Goal: Task Accomplishment & Management: Complete application form

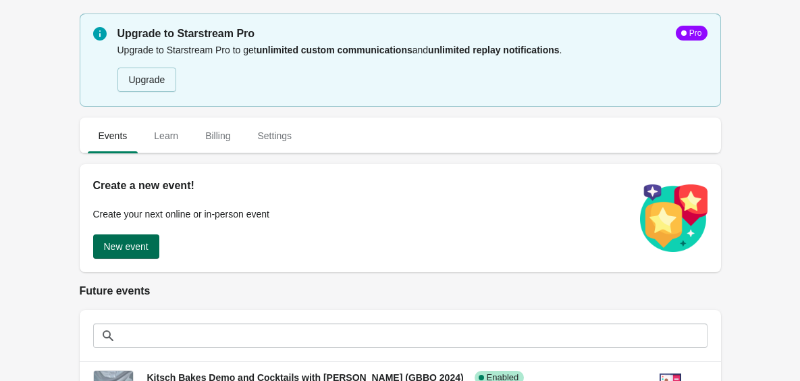
click at [136, 250] on span "New event" at bounding box center [126, 246] width 45 height 11
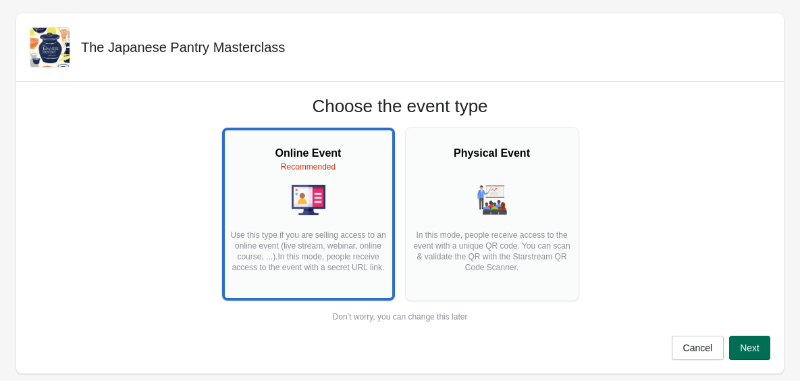
click at [758, 347] on span "Next" at bounding box center [750, 347] width 20 height 11
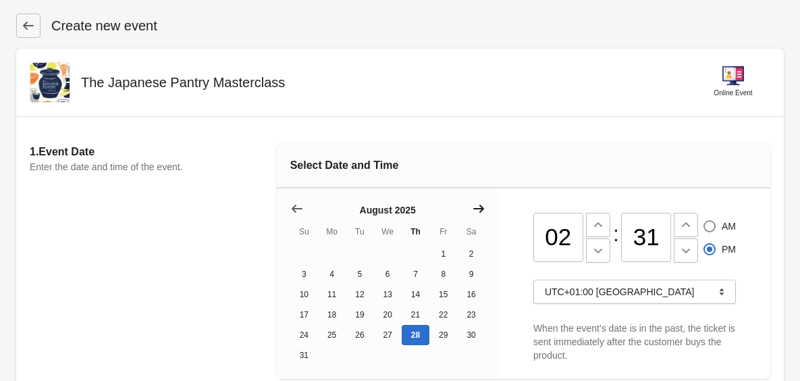
click at [478, 209] on icon "Show next month, September 2025" at bounding box center [479, 209] width 14 height 14
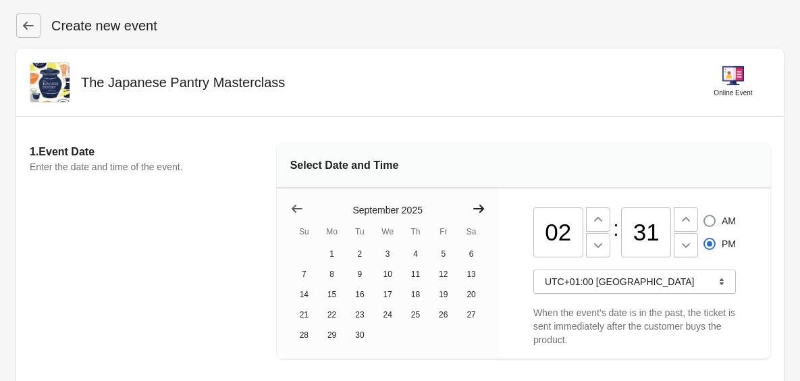
click at [478, 209] on icon "Show next month, October 2025" at bounding box center [479, 209] width 14 height 14
click at [473, 315] on button "25" at bounding box center [471, 315] width 28 height 20
click at [577, 236] on input "02" at bounding box center [558, 232] width 50 height 50
type input "0"
type input "11"
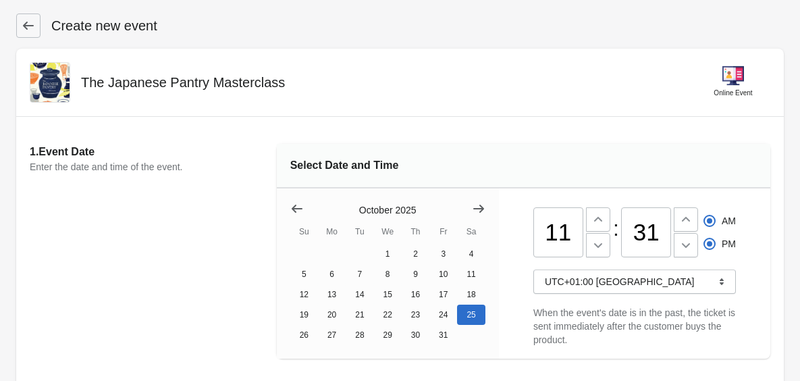
radio input "true"
radio input "false"
click at [656, 230] on input "31" at bounding box center [646, 232] width 50 height 50
type input "3"
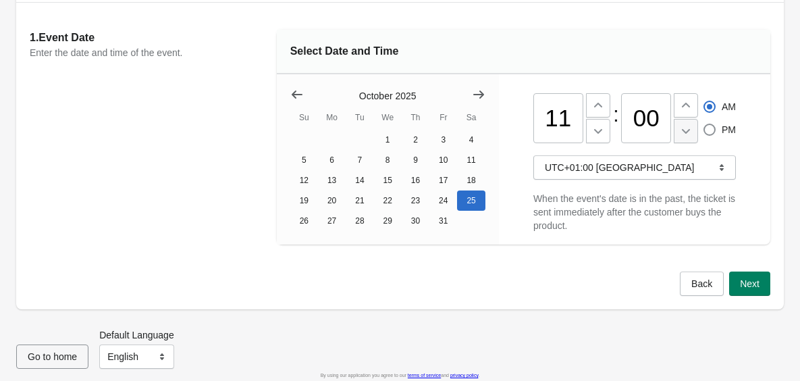
scroll to position [121, 0]
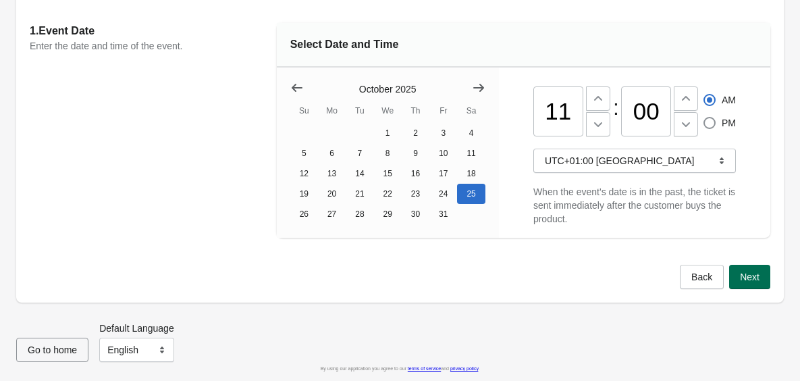
type input "00"
click at [743, 273] on span "Next" at bounding box center [750, 276] width 20 height 11
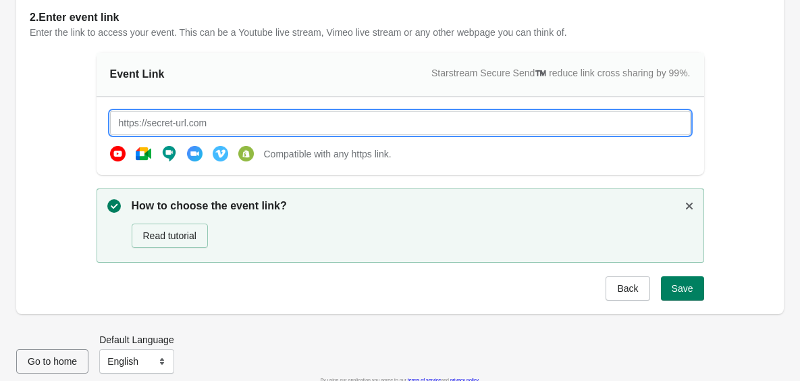
click at [429, 112] on input "text" at bounding box center [400, 123] width 581 height 24
type input "[URL][DOMAIN_NAME]"
click at [691, 290] on span "Save" at bounding box center [683, 288] width 22 height 11
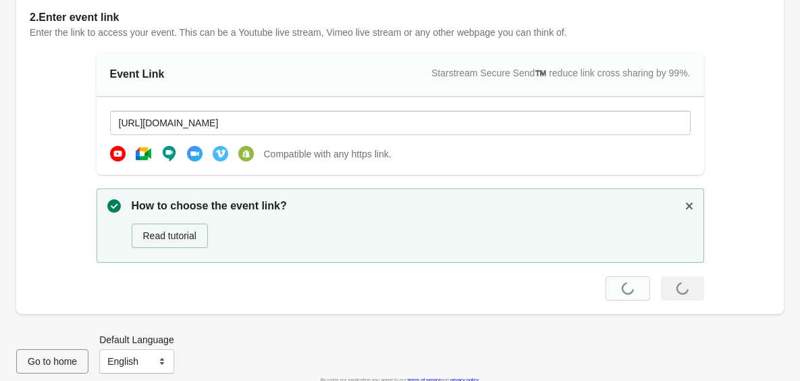
scroll to position [0, 0]
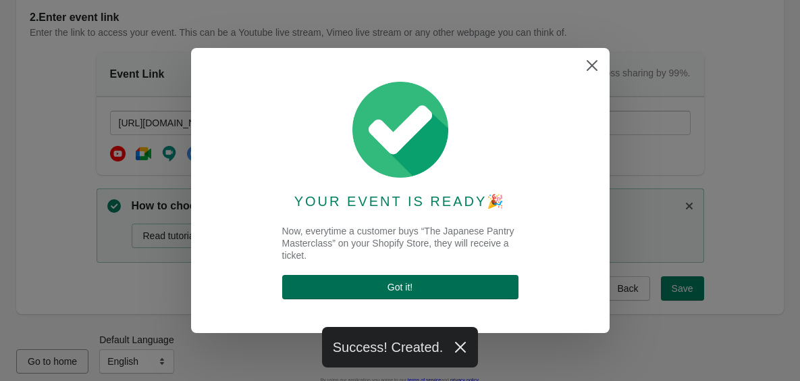
click at [379, 290] on span "Got it !" at bounding box center [400, 287] width 215 height 11
select select "US"
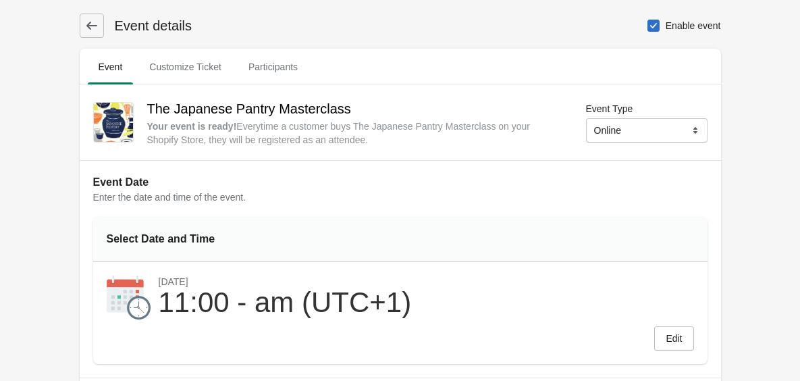
click at [95, 24] on icon at bounding box center [92, 26] width 14 height 14
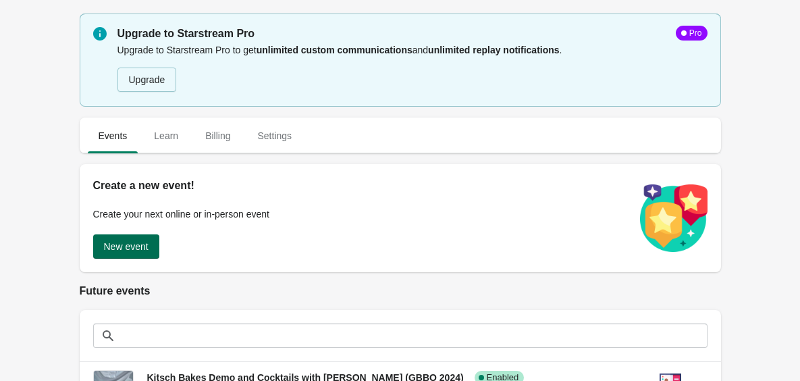
click at [142, 245] on span "New event" at bounding box center [126, 246] width 45 height 11
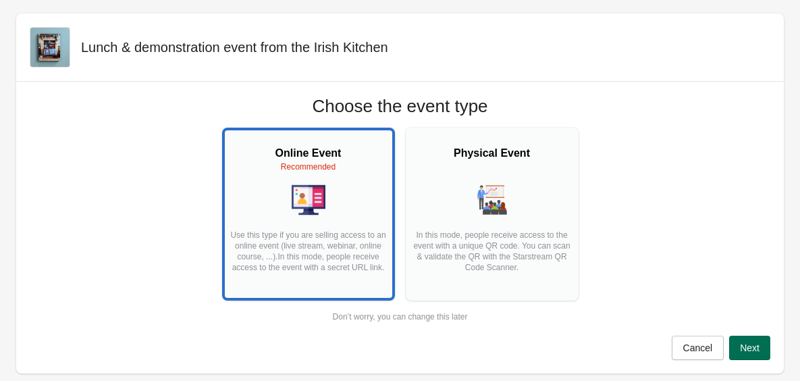
click at [743, 344] on span "Next" at bounding box center [750, 347] width 20 height 11
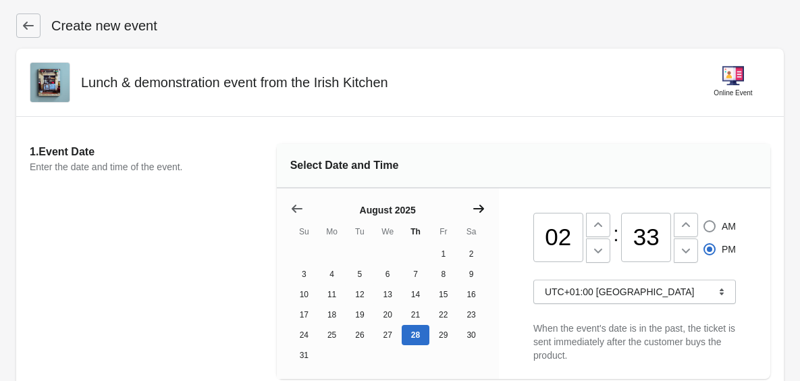
click at [479, 207] on icon "Show next month, September 2025" at bounding box center [479, 209] width 14 height 14
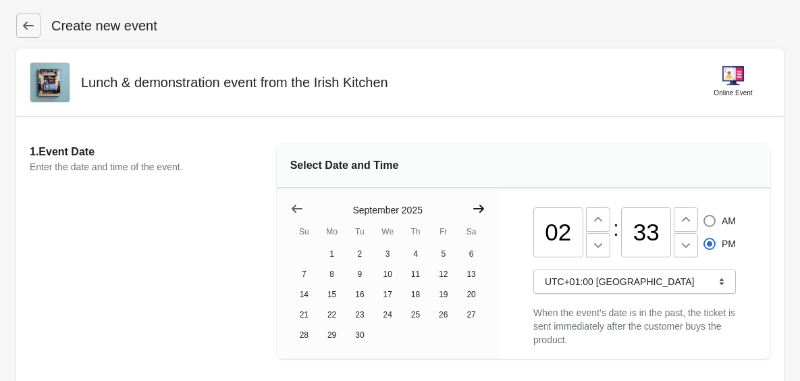
click at [479, 207] on icon "Show next month, October 2025" at bounding box center [479, 209] width 14 height 14
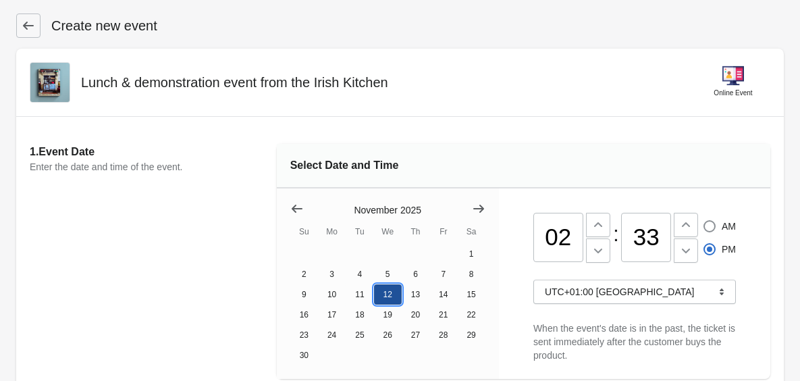
click at [387, 294] on button "12" at bounding box center [388, 294] width 28 height 20
click at [577, 232] on input "02" at bounding box center [558, 238] width 50 height 50
type input "0"
type input "11"
radio input "true"
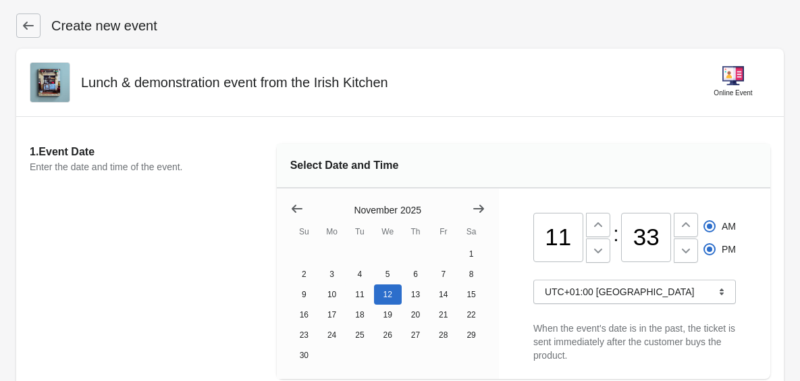
radio input "false"
click at [658, 235] on input "33" at bounding box center [646, 238] width 50 height 50
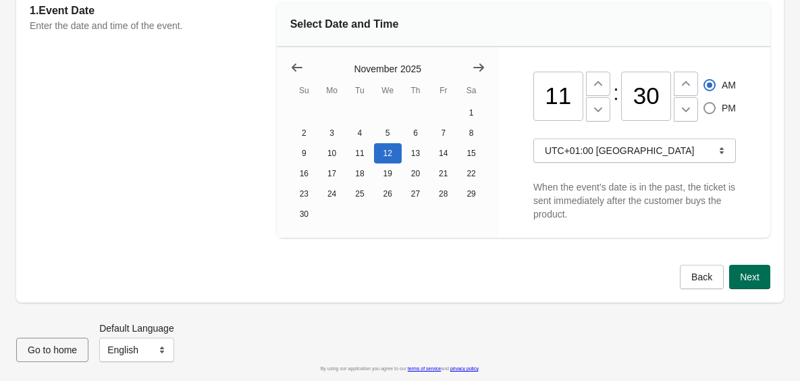
type input "30"
click at [736, 273] on button "Next" at bounding box center [749, 277] width 41 height 24
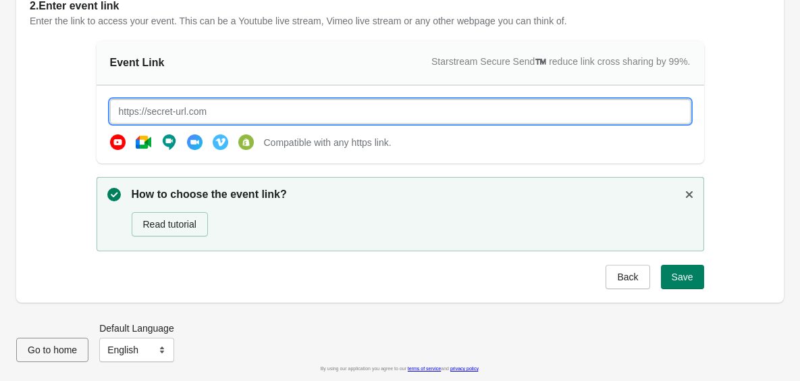
click at [310, 114] on input "text" at bounding box center [400, 111] width 581 height 24
drag, startPoint x: 294, startPoint y: 112, endPoint x: 82, endPoint y: 101, distance: 212.3
click at [82, 101] on div "2. Enter event link Enter the link to access your event. This can be a Youtube …" at bounding box center [400, 143] width 741 height 291
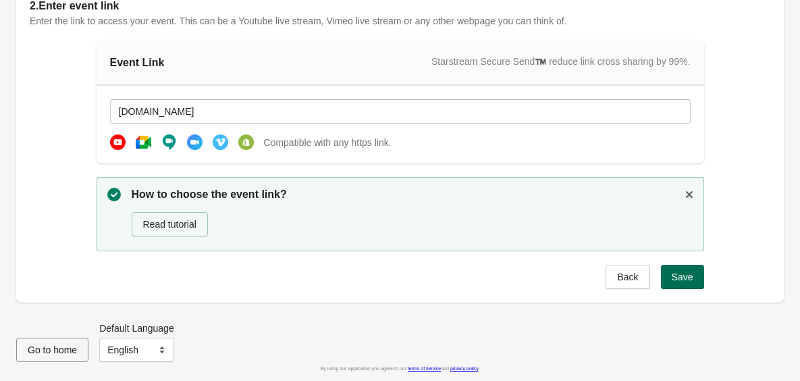
click at [682, 283] on button "Save" at bounding box center [682, 277] width 43 height 24
type input "[URL][DOMAIN_NAME]"
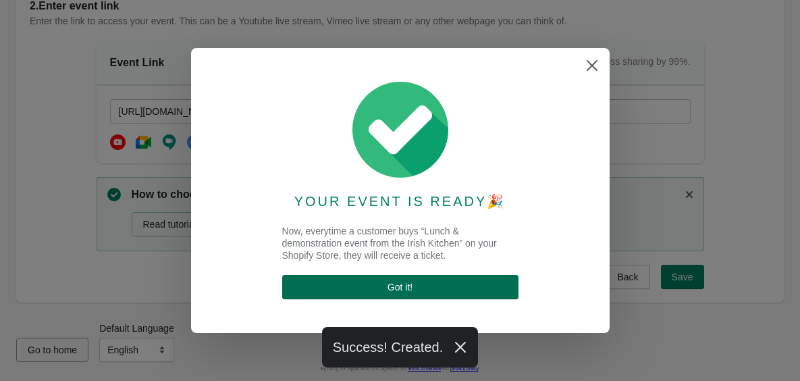
click at [473, 284] on span "Got it !" at bounding box center [400, 287] width 215 height 11
select select "US"
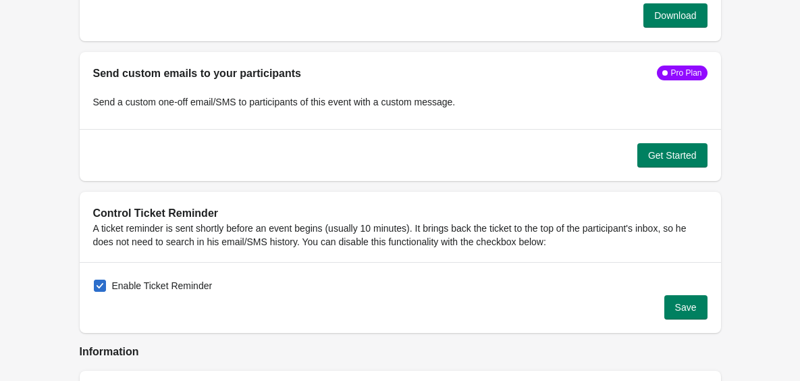
scroll to position [1291, 0]
click at [103, 281] on span at bounding box center [100, 285] width 12 height 12
click at [95, 280] on input "Enable Ticket Reminder" at bounding box center [94, 279] width 1 height 1
checkbox input "false"
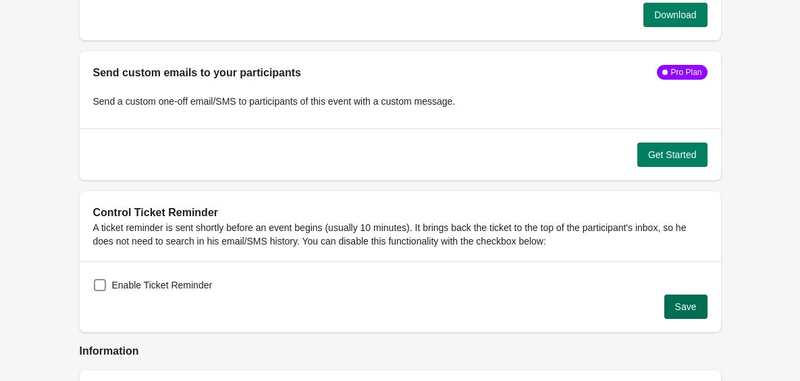
click at [684, 317] on button "Save" at bounding box center [685, 306] width 43 height 24
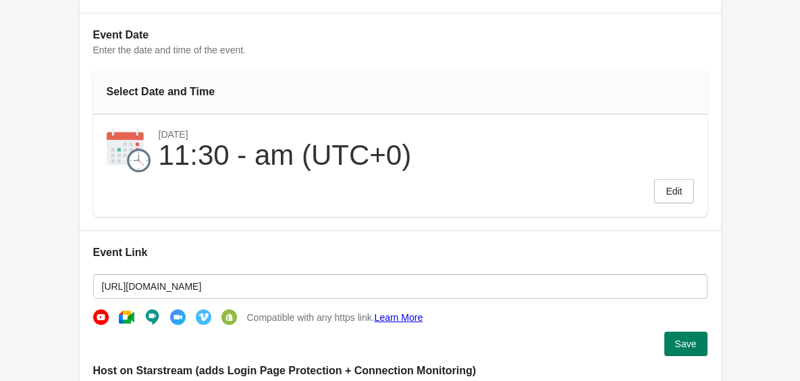
scroll to position [0, 0]
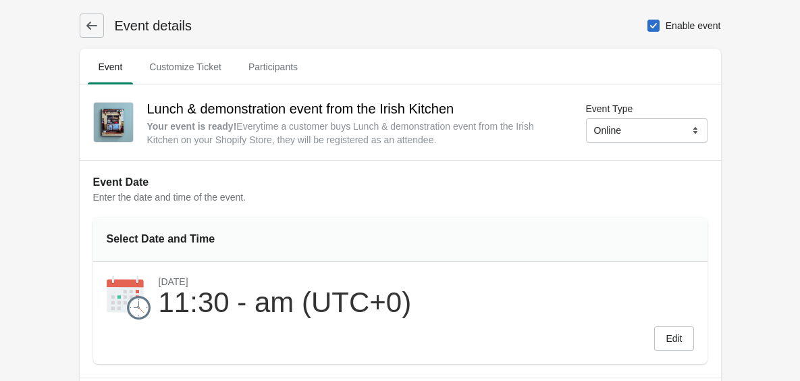
click at [97, 24] on icon at bounding box center [92, 26] width 14 height 14
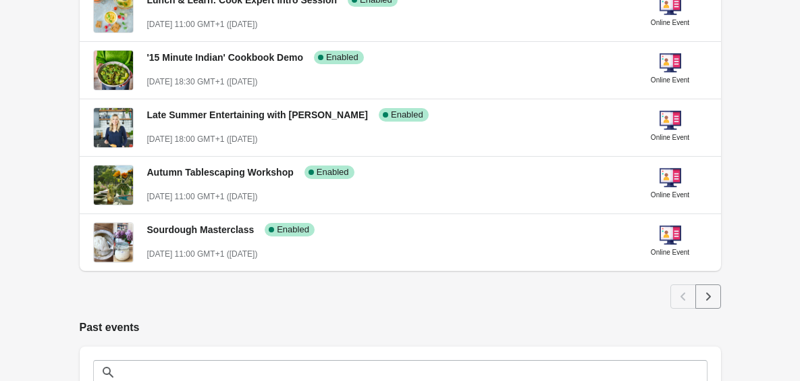
scroll to position [699, 0]
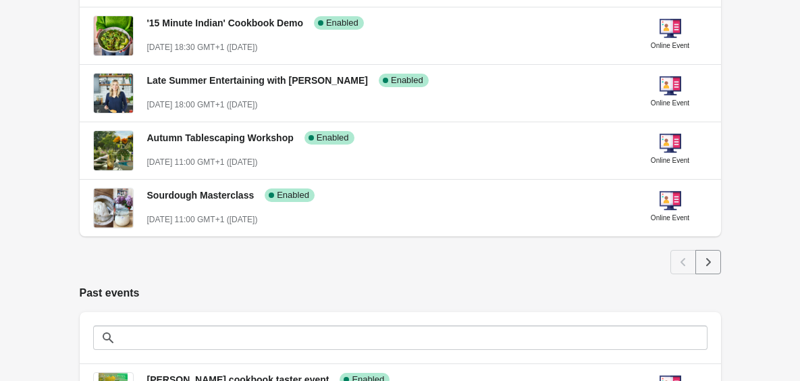
click at [708, 273] on button "Next" at bounding box center [708, 262] width 26 height 24
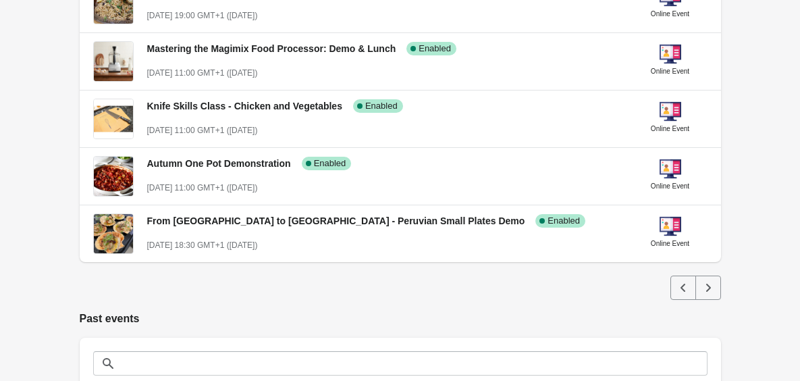
scroll to position [683, 0]
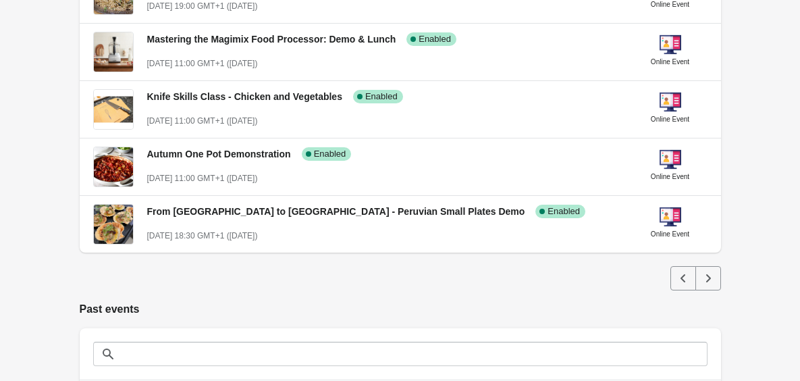
click at [715, 275] on button "Next" at bounding box center [708, 278] width 26 height 24
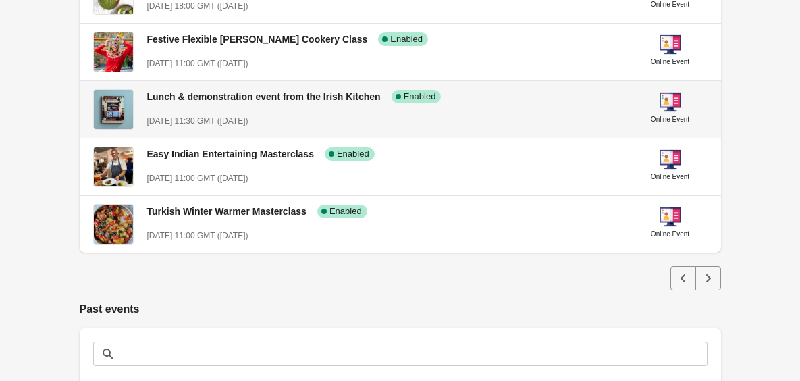
click at [406, 109] on div "Lunch & demonstration event from the Irish Kitchen Success Complete Enabled [DA…" at bounding box center [384, 102] width 475 height 49
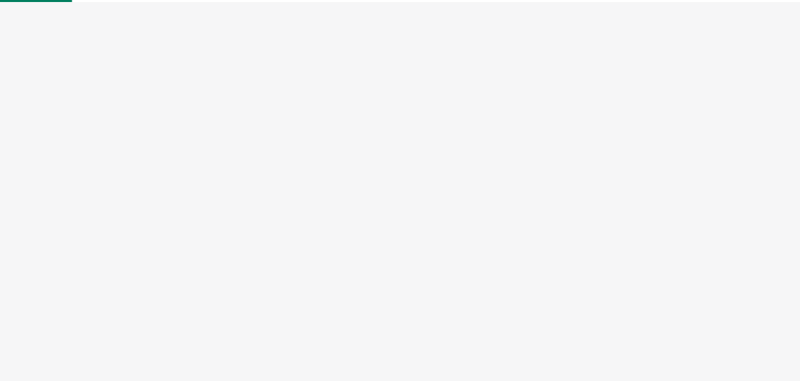
select select "US"
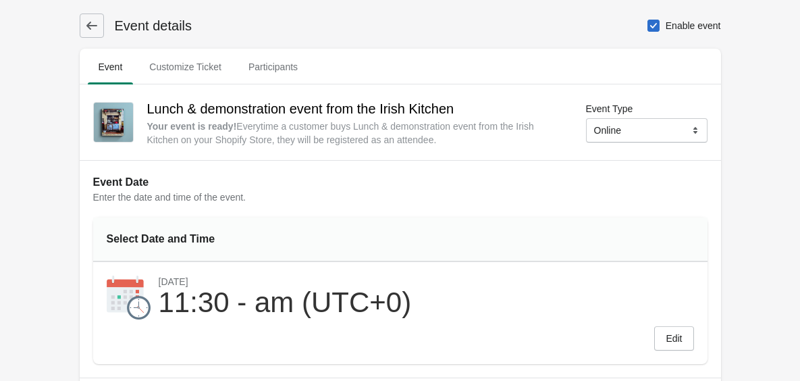
click at [95, 28] on icon at bounding box center [92, 26] width 14 height 14
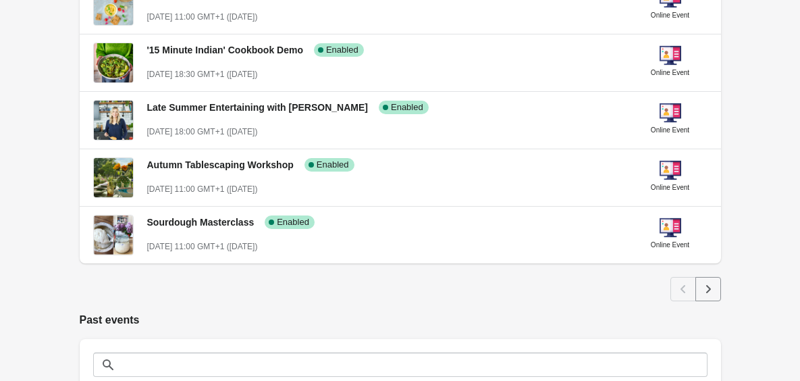
scroll to position [695, 0]
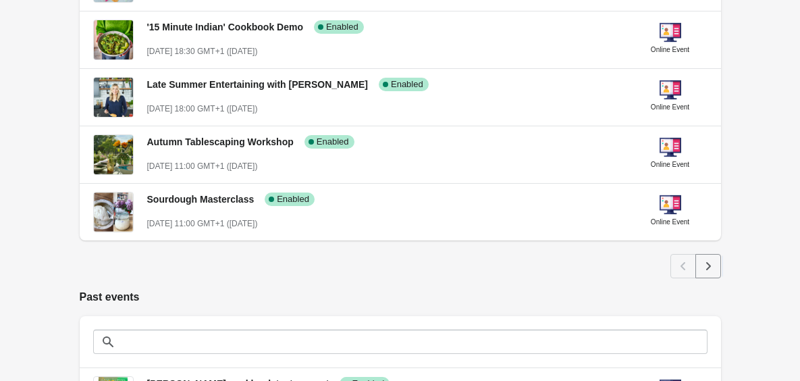
click at [710, 271] on icon "Next" at bounding box center [709, 266] width 14 height 14
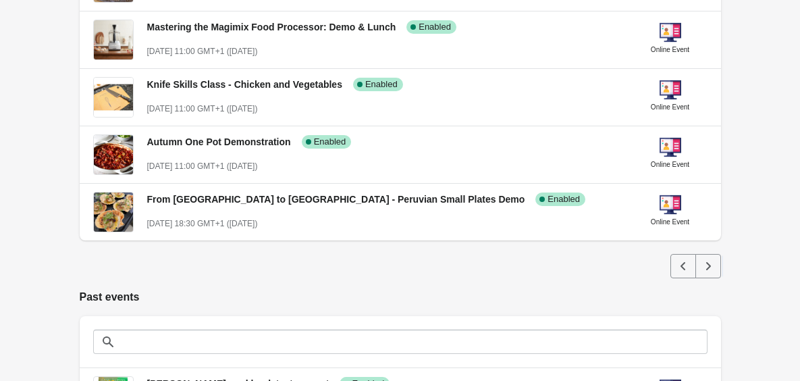
click at [710, 263] on icon "Next" at bounding box center [709, 266] width 14 height 14
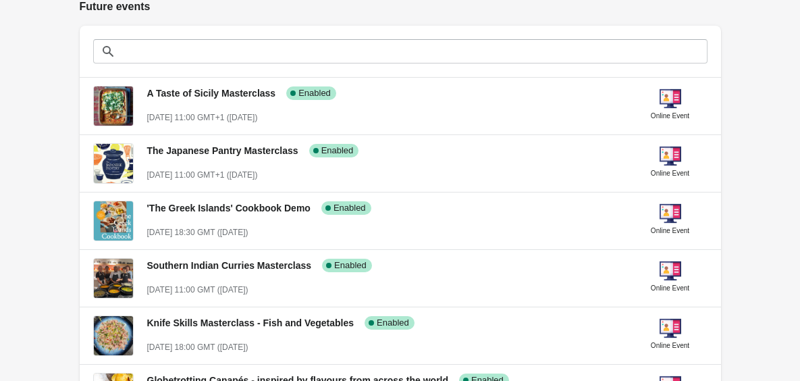
scroll to position [233, 0]
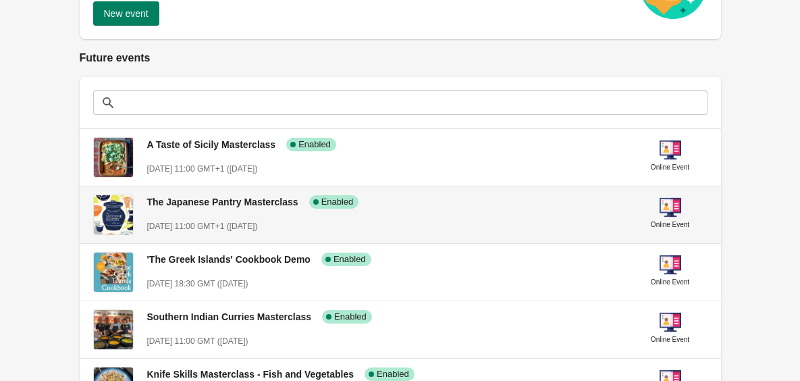
click at [488, 213] on div "The Japanese Pantry Masterclass Success Complete Enabled [DATE] 11:00 GMT+1 ([D…" at bounding box center [384, 208] width 475 height 49
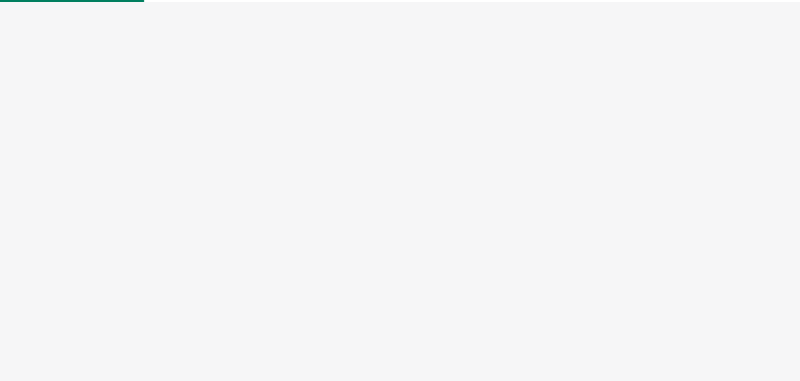
select select "US"
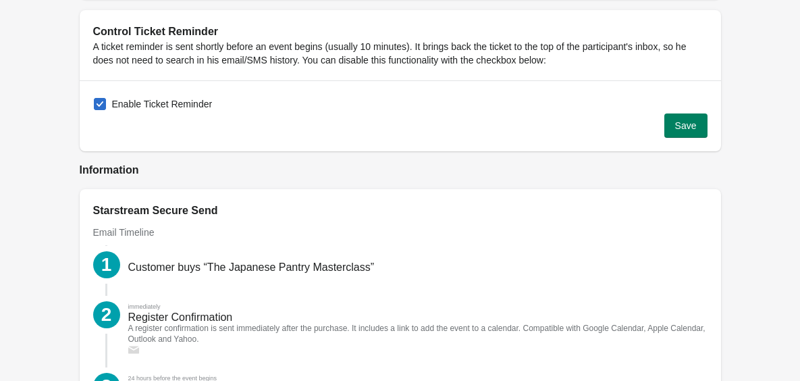
scroll to position [1486, 0]
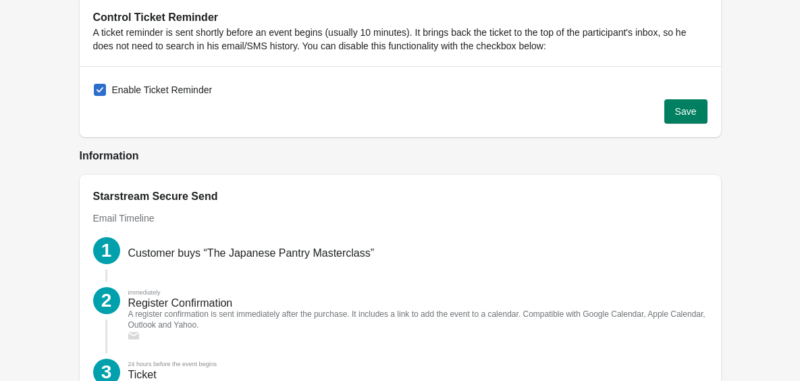
click at [97, 86] on span at bounding box center [100, 90] width 12 height 12
click at [95, 84] on input "Enable Ticket Reminder" at bounding box center [94, 84] width 1 height 1
checkbox input "false"
click at [681, 109] on span "Save" at bounding box center [686, 111] width 22 height 11
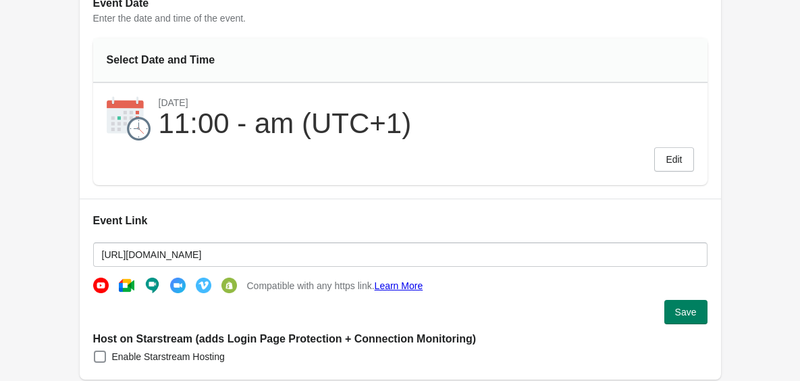
scroll to position [0, 0]
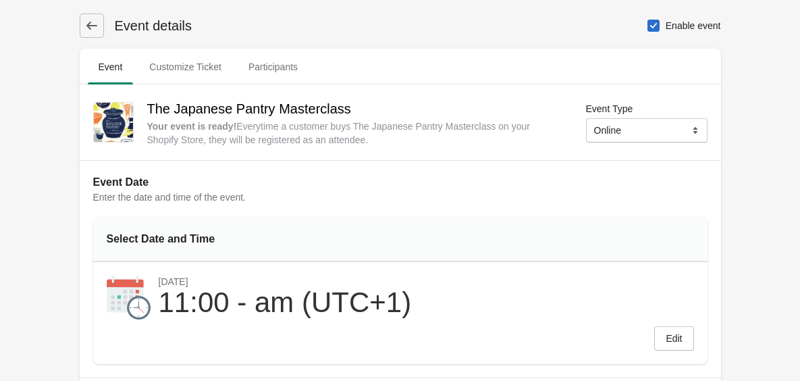
click at [90, 22] on icon at bounding box center [91, 26] width 11 height 8
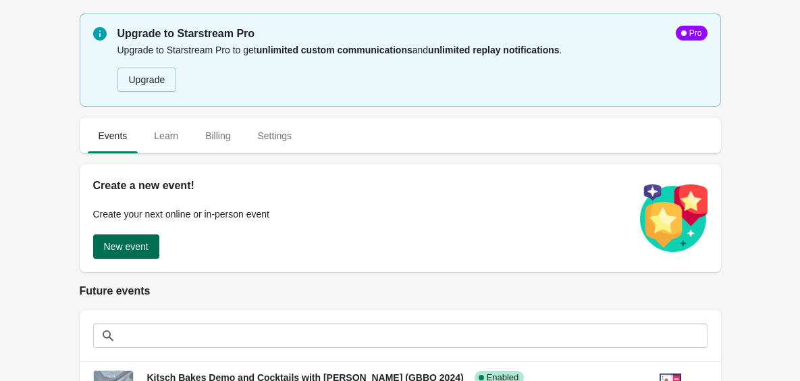
click at [133, 245] on span "New event" at bounding box center [126, 246] width 45 height 11
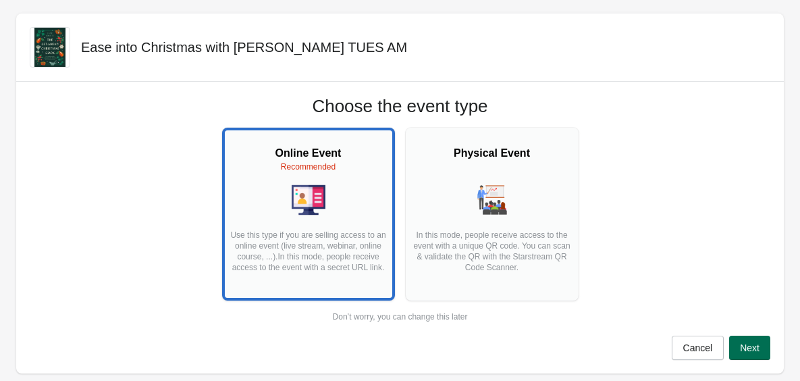
click at [744, 346] on span "Next" at bounding box center [750, 347] width 20 height 11
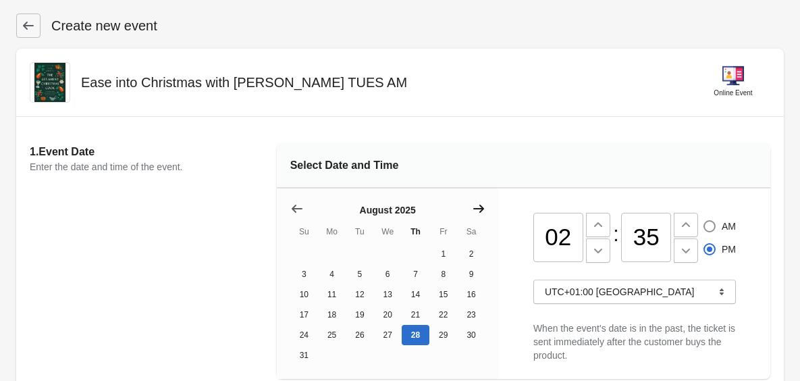
click at [479, 205] on icon "Show next month, September 2025" at bounding box center [479, 209] width 14 height 14
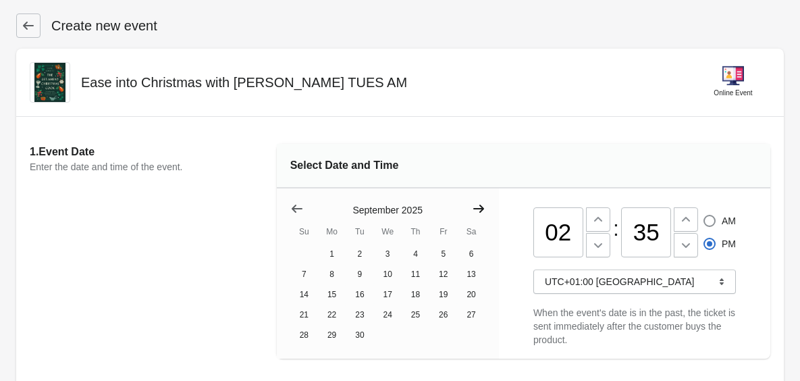
click at [479, 205] on icon "Show next month, October 2025" at bounding box center [479, 209] width 14 height 14
click at [479, 205] on icon "Show next month, November 2025" at bounding box center [479, 209] width 14 height 14
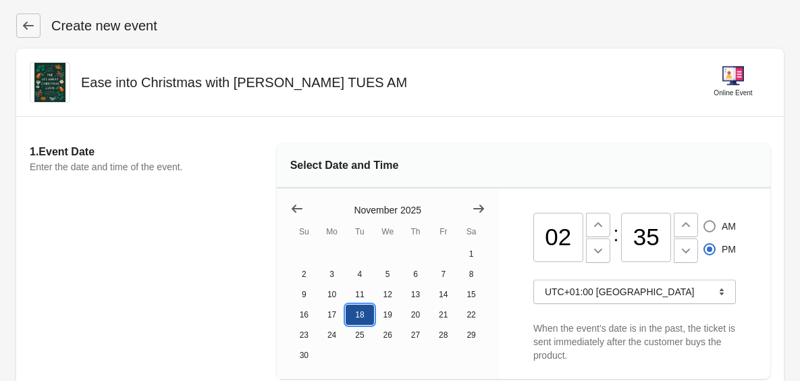
click at [362, 305] on button "18" at bounding box center [360, 315] width 28 height 20
click at [570, 238] on input "02" at bounding box center [558, 238] width 50 height 50
type input "0"
type input "11"
radio input "true"
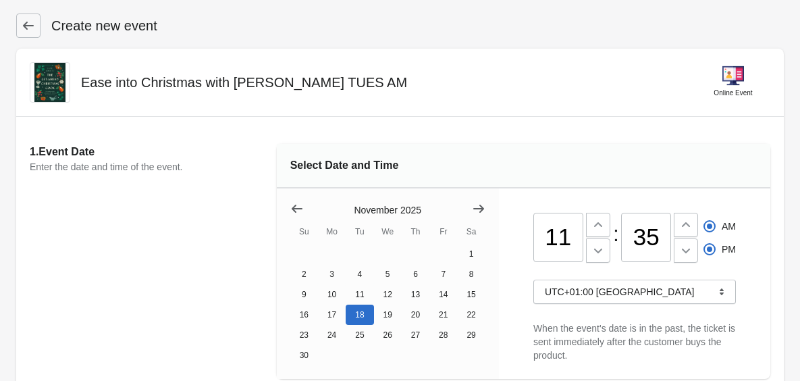
radio input "false"
click at [668, 238] on input "35" at bounding box center [646, 238] width 50 height 50
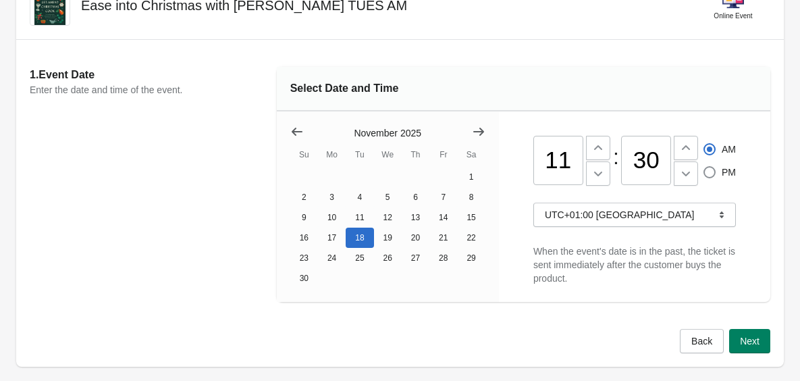
scroll to position [141, 0]
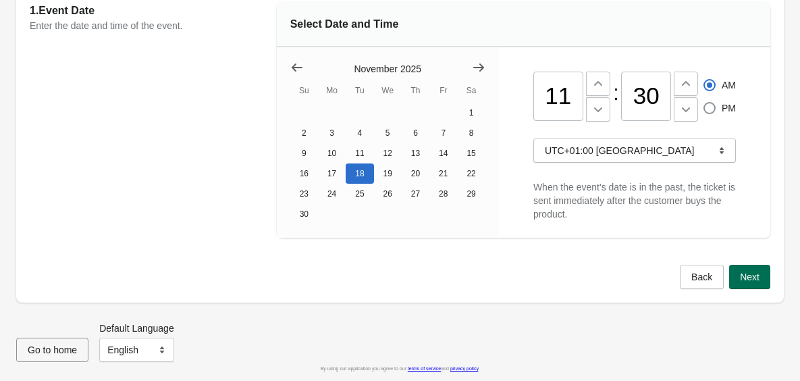
type input "30"
click at [750, 276] on span "Next" at bounding box center [750, 276] width 20 height 11
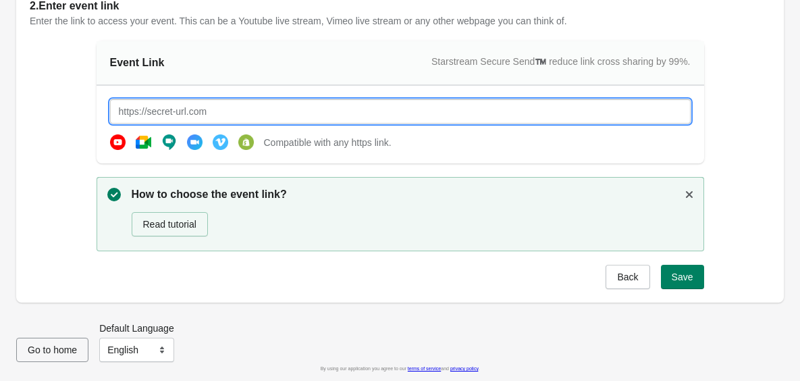
click at [493, 111] on input "text" at bounding box center [400, 111] width 581 height 24
click at [691, 280] on span "Save" at bounding box center [683, 276] width 22 height 11
type input "[URL][DOMAIN_NAME]"
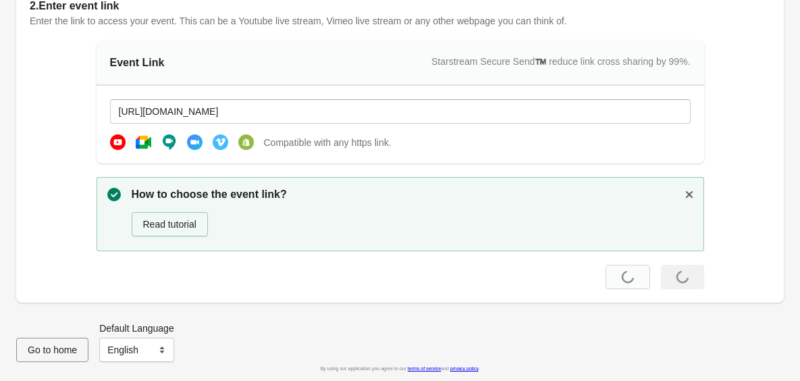
scroll to position [0, 0]
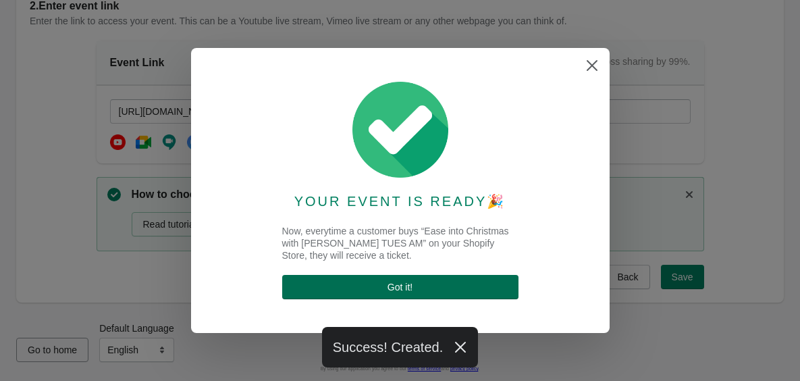
click at [454, 288] on span "Got it !" at bounding box center [400, 287] width 215 height 11
select select "US"
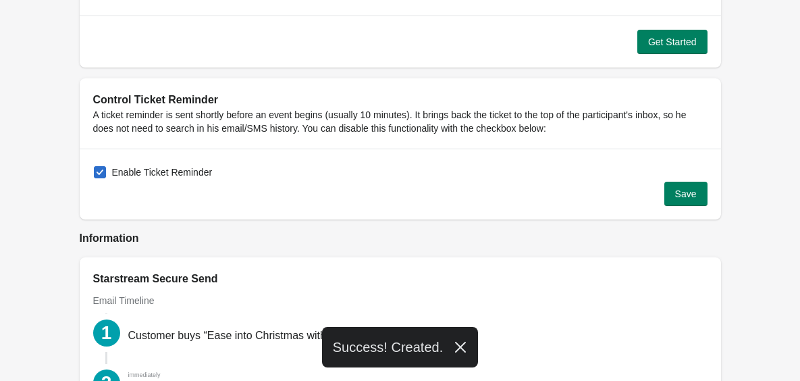
scroll to position [1406, 0]
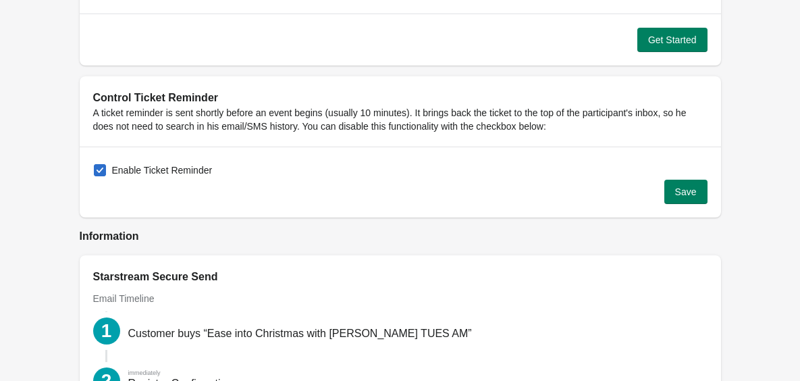
click at [93, 169] on span at bounding box center [100, 170] width 14 height 14
click at [94, 165] on input "Enable Ticket Reminder" at bounding box center [94, 164] width 1 height 1
checkbox input "false"
click at [689, 194] on span "Save" at bounding box center [686, 191] width 22 height 11
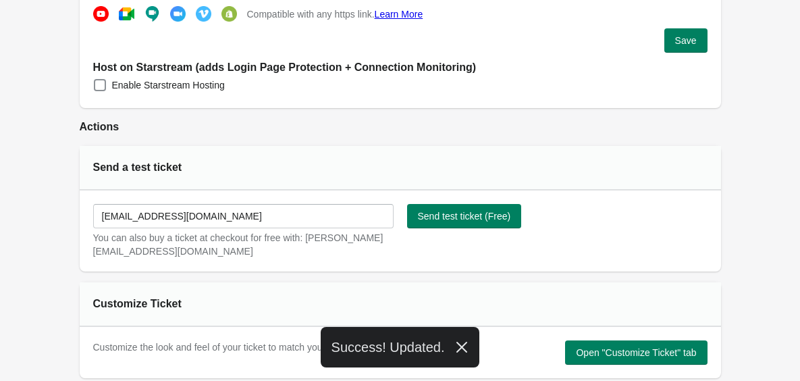
scroll to position [0, 0]
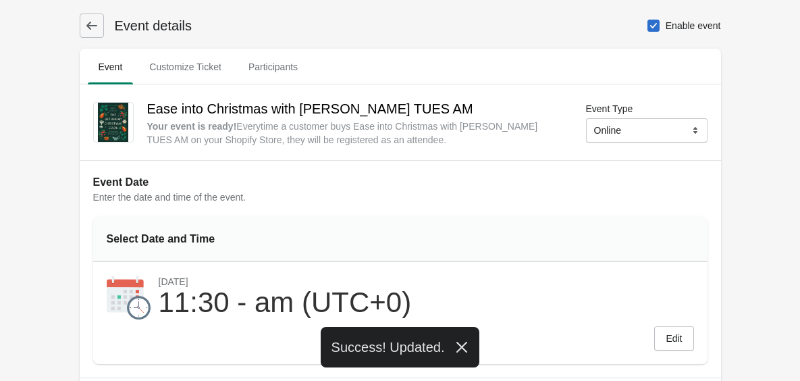
click at [95, 21] on icon at bounding box center [92, 26] width 14 height 14
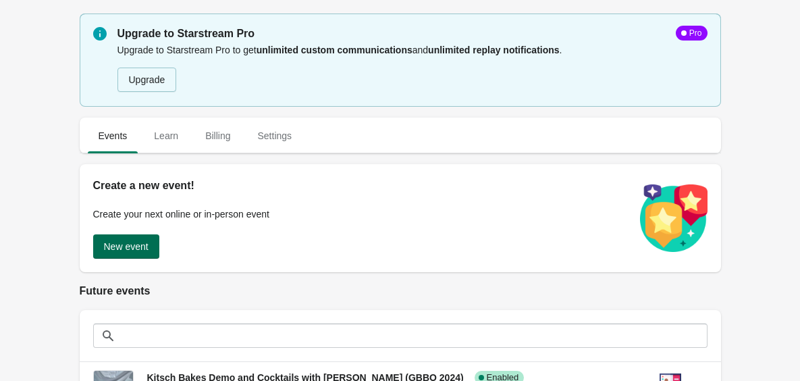
click at [155, 246] on button "New event" at bounding box center [126, 246] width 66 height 24
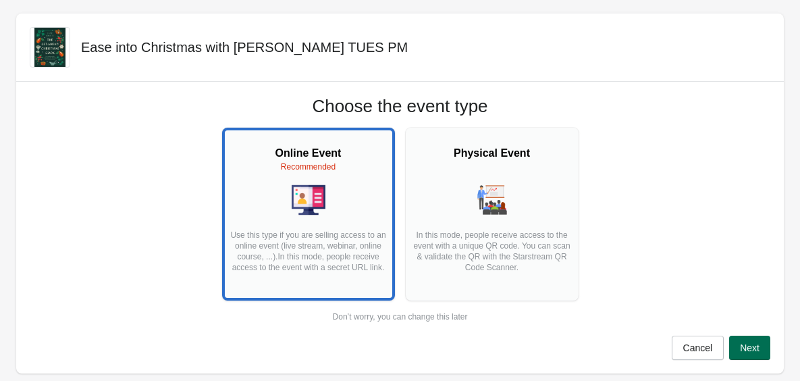
click at [752, 349] on span "Next" at bounding box center [750, 347] width 20 height 11
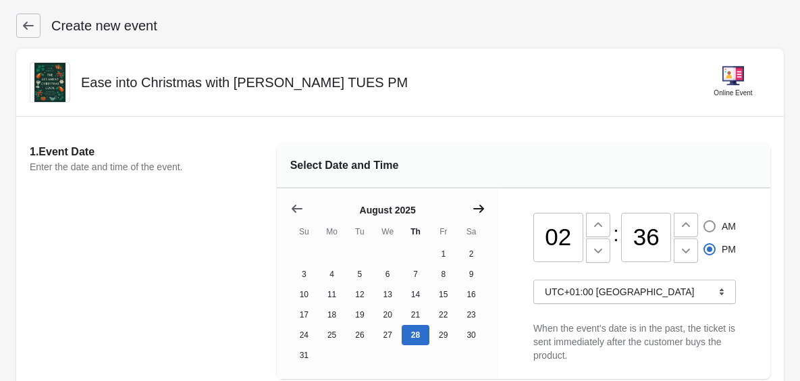
click at [479, 209] on icon "Show next month, September 2025" at bounding box center [478, 209] width 11 height 8
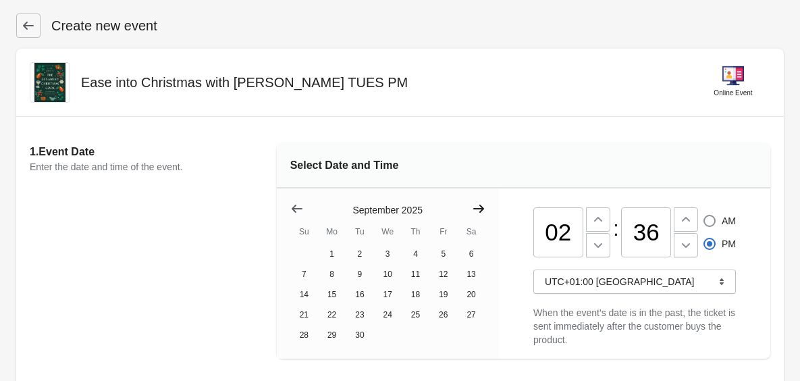
click at [479, 209] on icon "Show next month, October 2025" at bounding box center [478, 209] width 11 height 8
click at [479, 209] on icon "Show next month, November 2025" at bounding box center [478, 209] width 11 height 8
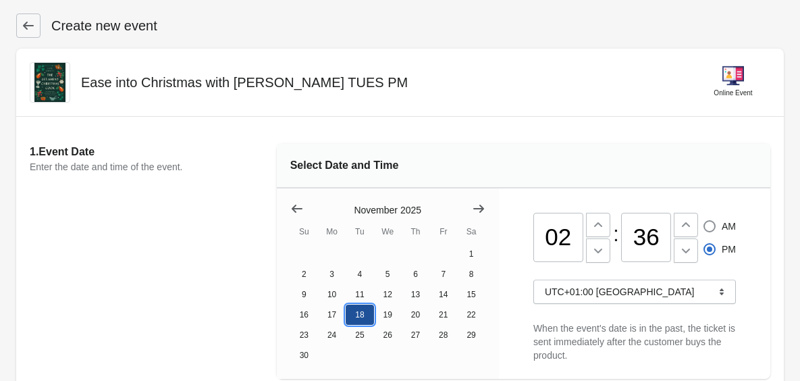
click at [354, 313] on button "18" at bounding box center [360, 315] width 28 height 20
click at [573, 243] on input "02" at bounding box center [558, 238] width 50 height 50
type input "0"
type input "06"
radio input "true"
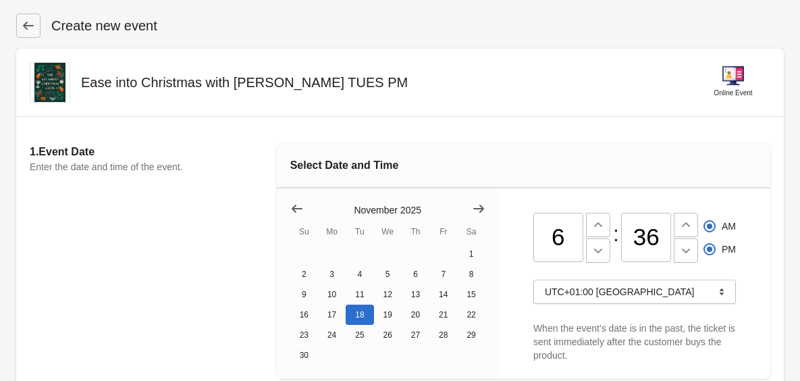
radio input "false"
click at [658, 238] on input "36" at bounding box center [646, 238] width 50 height 50
type input "30"
click at [708, 247] on span at bounding box center [710, 249] width 12 height 12
click at [704, 244] on input "PM" at bounding box center [704, 243] width 1 height 1
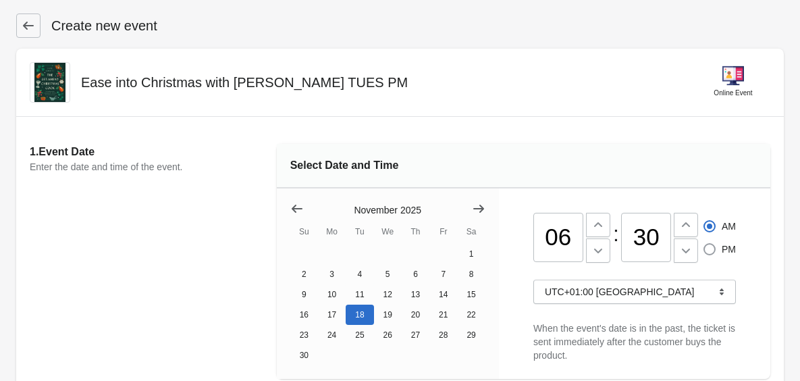
radio input "true"
radio input "false"
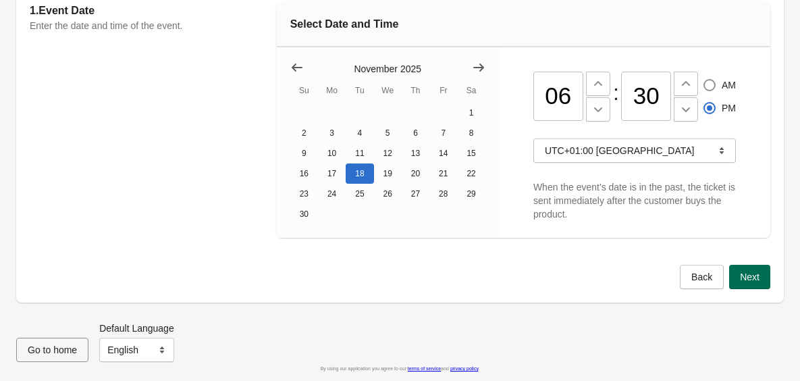
click at [753, 284] on button "Next" at bounding box center [749, 277] width 41 height 24
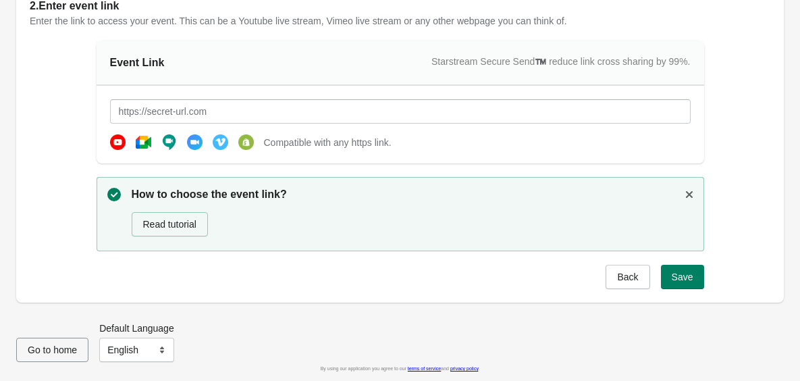
scroll to position [132, 0]
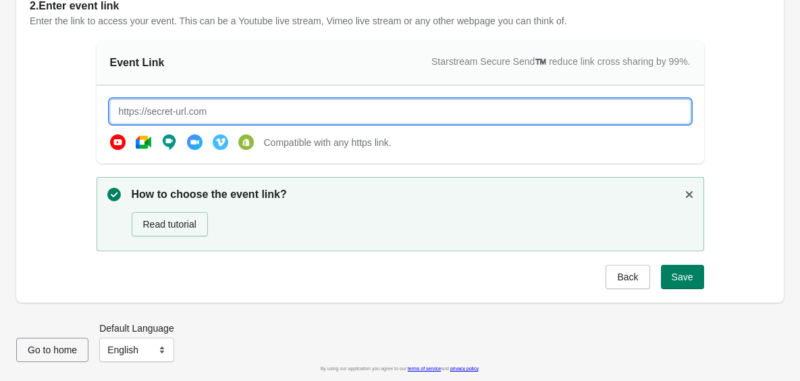
click at [392, 111] on input "text" at bounding box center [400, 111] width 581 height 24
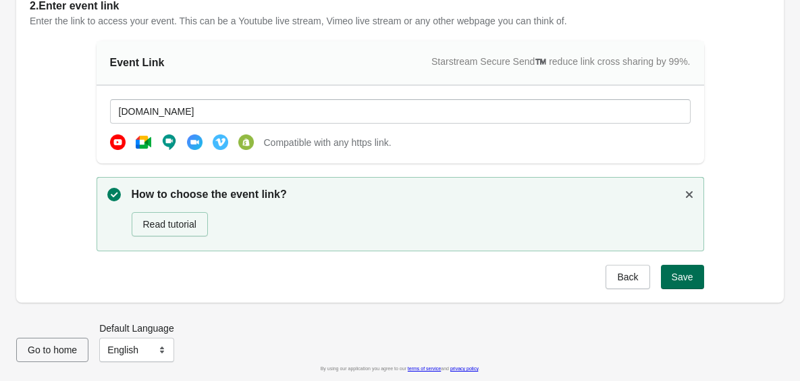
click at [683, 279] on span "Save" at bounding box center [683, 276] width 22 height 11
type input "[URL][DOMAIN_NAME]"
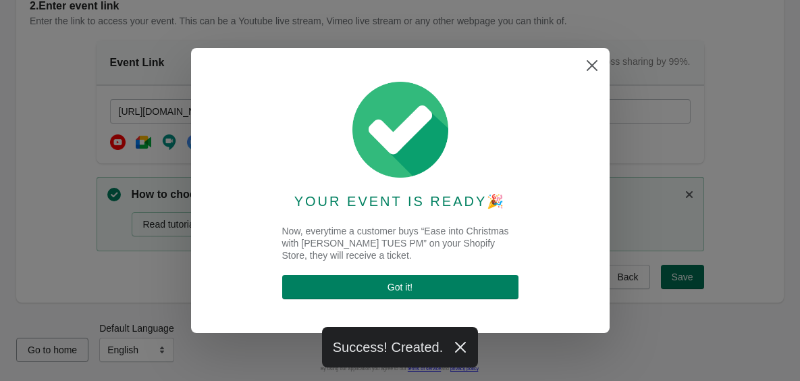
scroll to position [0, 0]
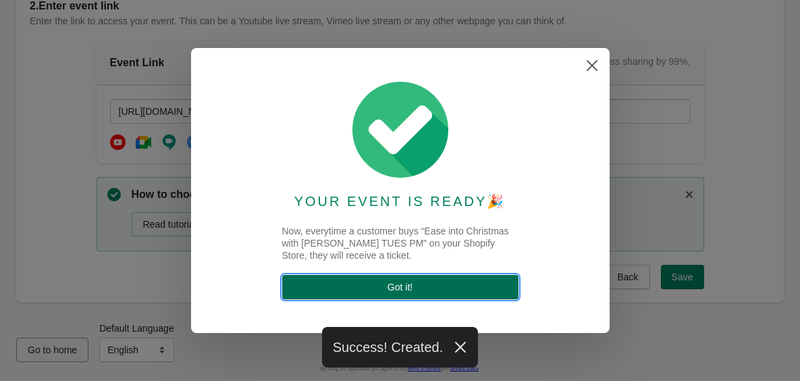
click at [425, 281] on button "Got it !" at bounding box center [400, 287] width 236 height 24
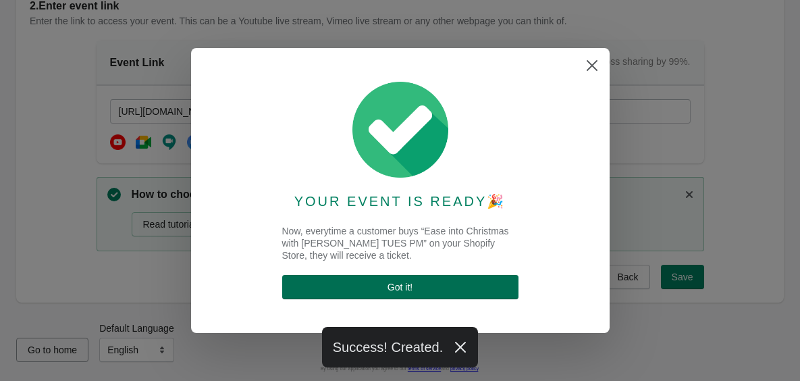
select select "US"
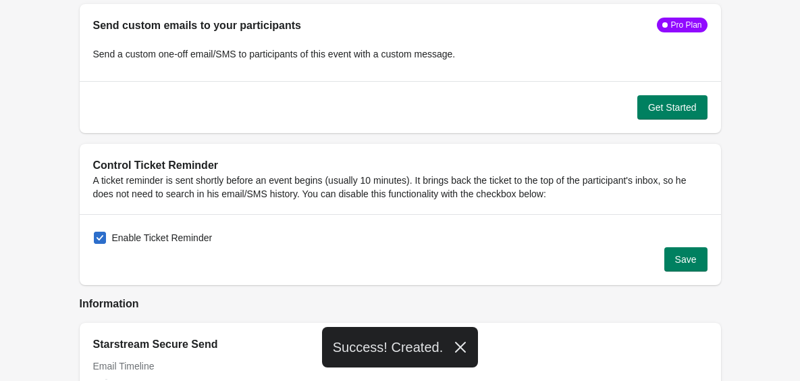
scroll to position [1339, 0]
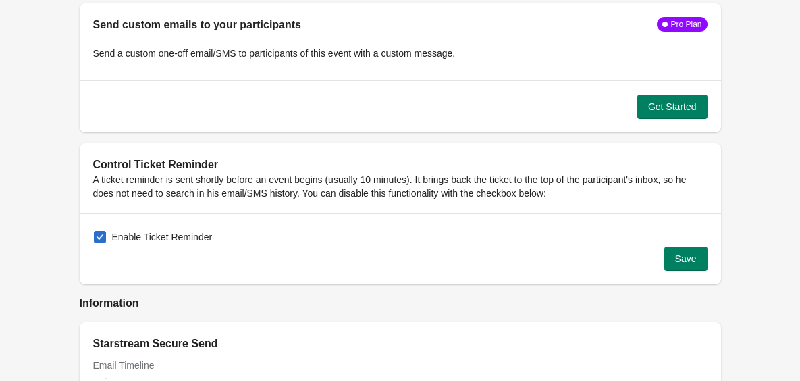
click at [95, 231] on span at bounding box center [100, 237] width 12 height 12
click at [95, 231] on input "Enable Ticket Reminder" at bounding box center [94, 231] width 1 height 1
checkbox input "false"
click at [693, 256] on span "Save" at bounding box center [686, 258] width 22 height 11
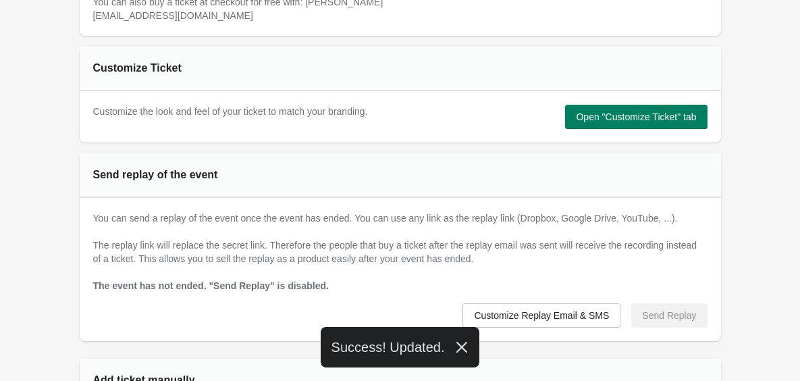
scroll to position [0, 0]
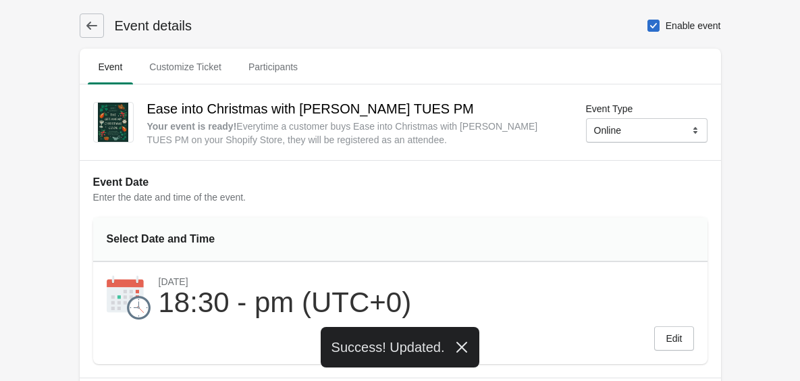
click at [88, 19] on icon at bounding box center [92, 26] width 14 height 14
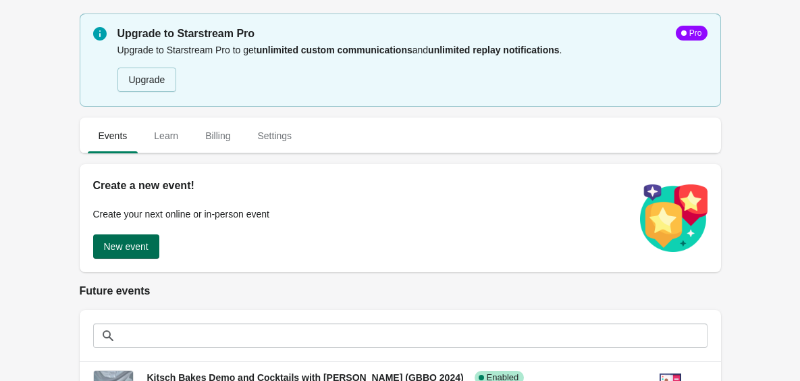
click at [131, 251] on span "New event" at bounding box center [126, 246] width 45 height 11
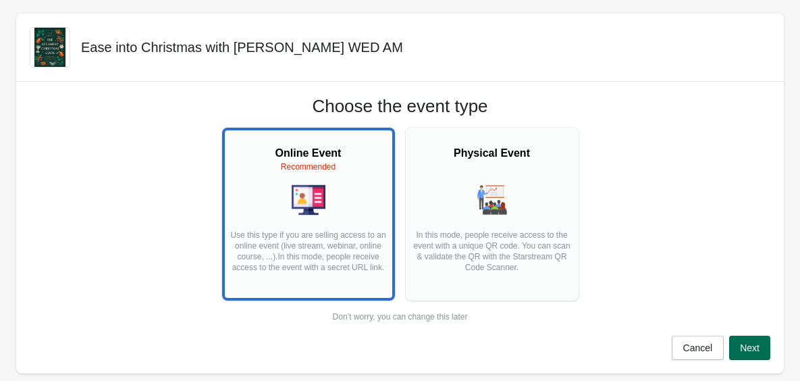
click at [759, 355] on button "Next" at bounding box center [749, 348] width 41 height 24
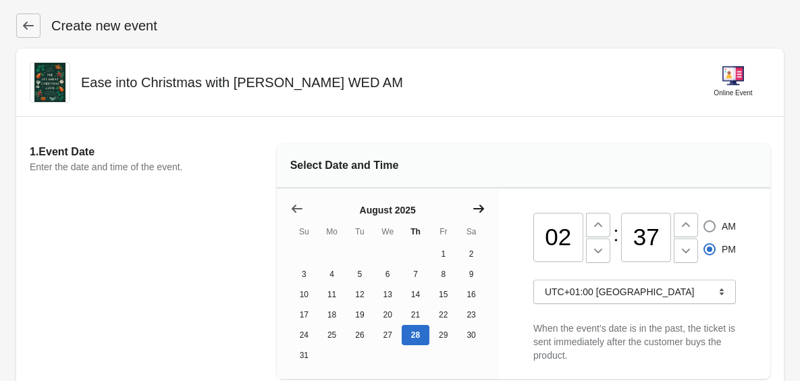
click at [475, 202] on icon "Show next month, September 2025" at bounding box center [479, 209] width 14 height 14
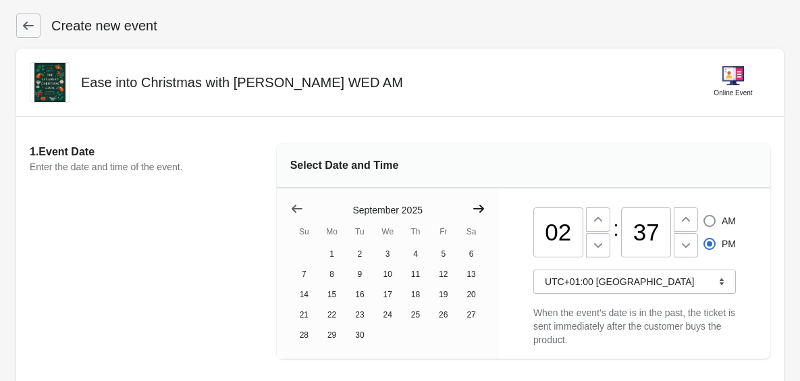
click at [475, 202] on icon "Show next month, October 2025" at bounding box center [479, 209] width 14 height 14
click at [475, 202] on icon "Show next month, November 2025" at bounding box center [479, 209] width 14 height 14
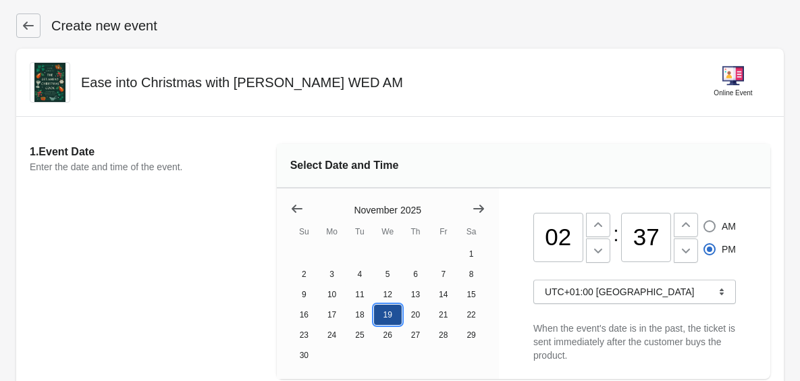
click at [384, 312] on button "19" at bounding box center [388, 315] width 28 height 20
click at [579, 239] on input "02" at bounding box center [558, 238] width 50 height 50
type input "0"
type input "11"
radio input "true"
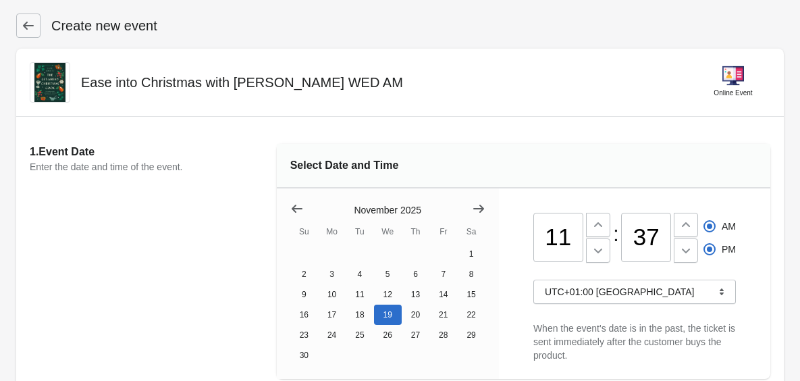
radio input "false"
click at [656, 232] on input "37" at bounding box center [646, 238] width 50 height 50
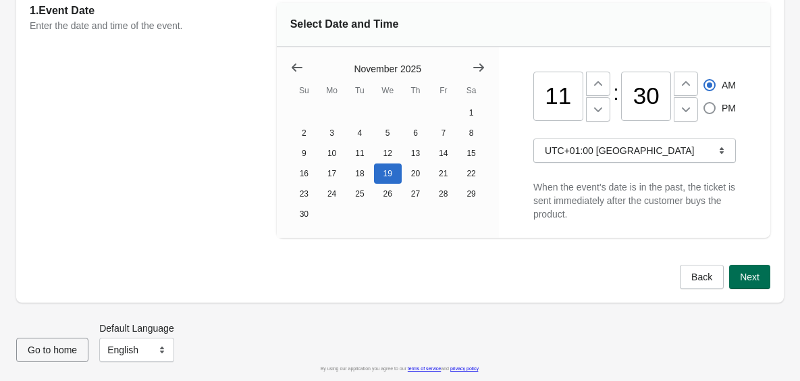
type input "30"
click at [758, 277] on span "Next" at bounding box center [750, 276] width 20 height 11
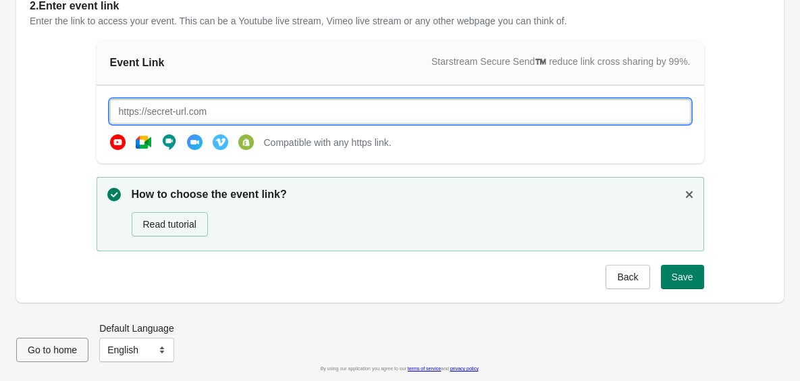
click at [447, 107] on input "text" at bounding box center [400, 111] width 581 height 24
click at [675, 275] on span "Save" at bounding box center [683, 276] width 22 height 11
type input "[URL][DOMAIN_NAME]"
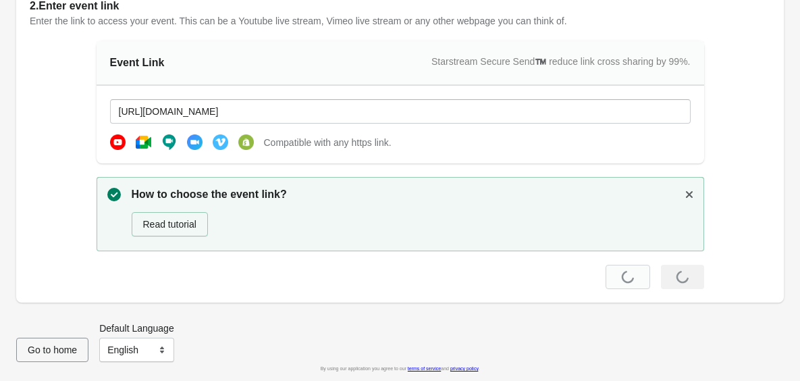
scroll to position [0, 0]
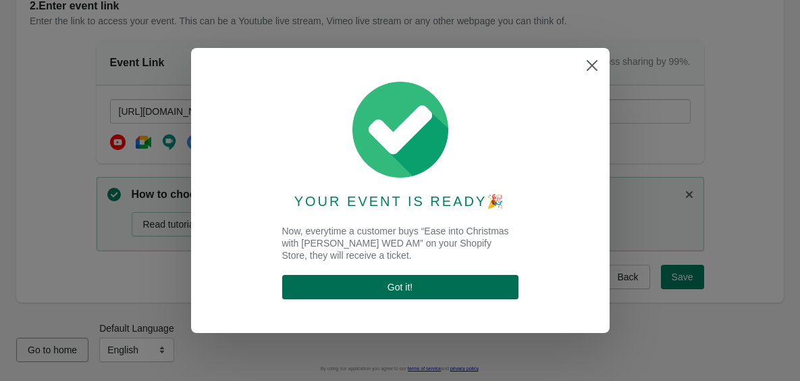
click at [486, 295] on button "Got it !" at bounding box center [400, 287] width 236 height 24
select select "US"
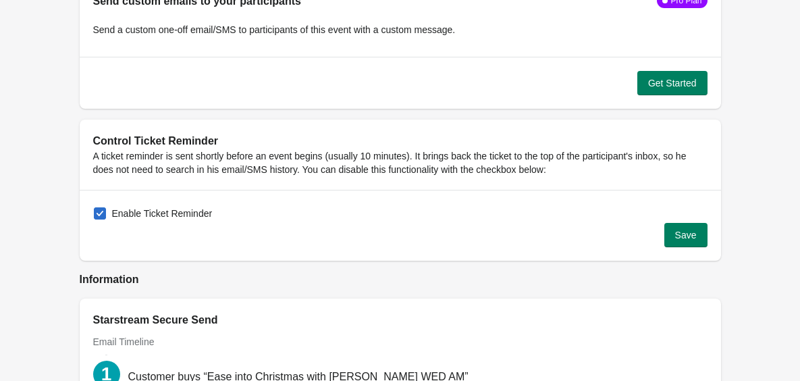
scroll to position [1369, 0]
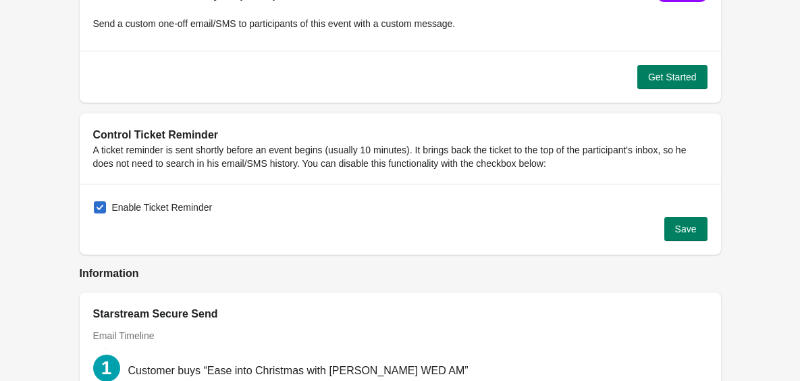
click at [99, 209] on span at bounding box center [100, 207] width 12 height 12
click at [95, 202] on input "Enable Ticket Reminder" at bounding box center [94, 201] width 1 height 1
checkbox input "false"
click at [677, 232] on span "Save" at bounding box center [686, 228] width 22 height 11
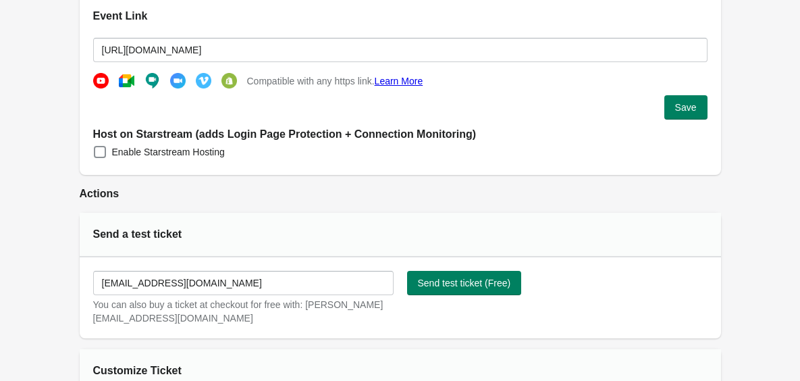
scroll to position [0, 0]
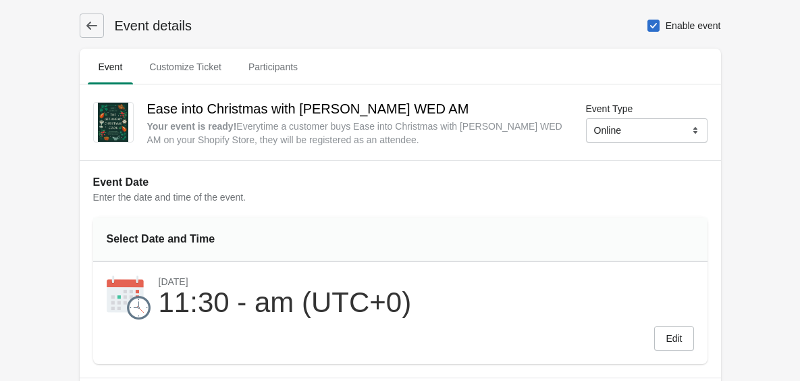
click at [85, 30] on icon at bounding box center [92, 26] width 14 height 14
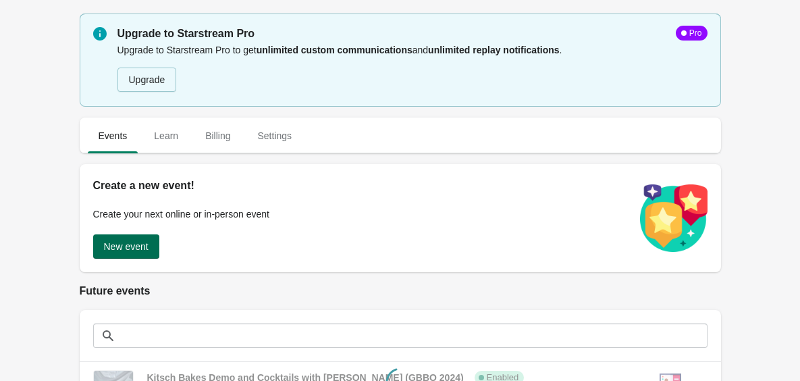
click at [145, 242] on span "New event" at bounding box center [126, 246] width 45 height 11
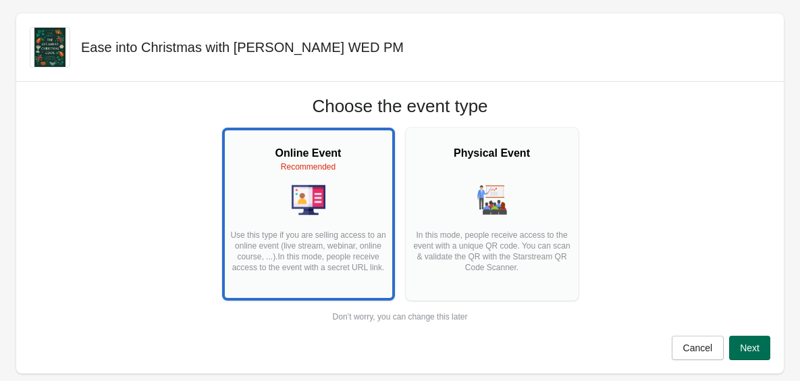
click at [762, 342] on button "Next" at bounding box center [749, 348] width 41 height 24
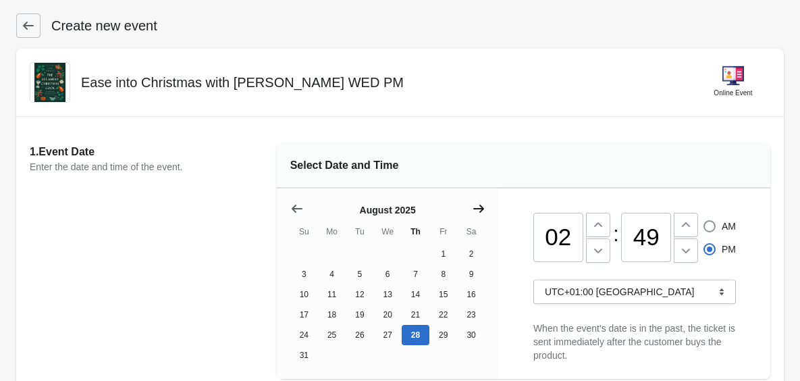
click at [475, 209] on icon "Show next month, September 2025" at bounding box center [479, 209] width 14 height 14
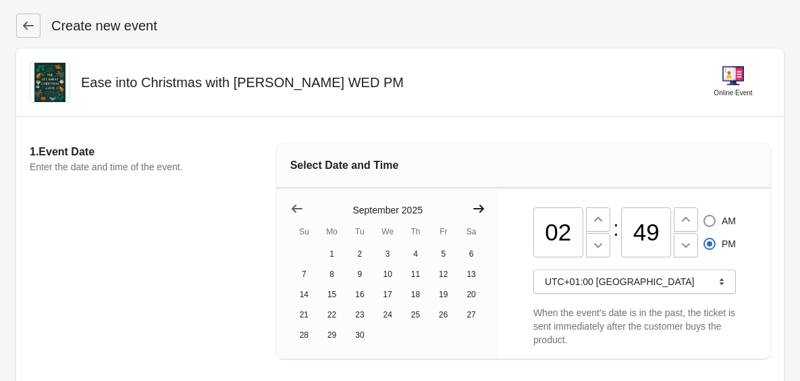
click at [475, 209] on icon "Show next month, October 2025" at bounding box center [479, 209] width 14 height 14
click at [475, 209] on icon "Show next month, November 2025" at bounding box center [479, 209] width 14 height 14
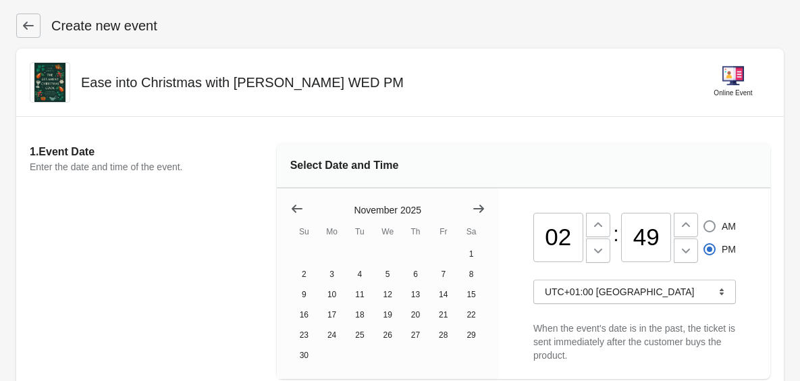
click at [572, 235] on input "02" at bounding box center [558, 238] width 50 height 50
type input "0"
type input "06"
radio input "true"
radio input "false"
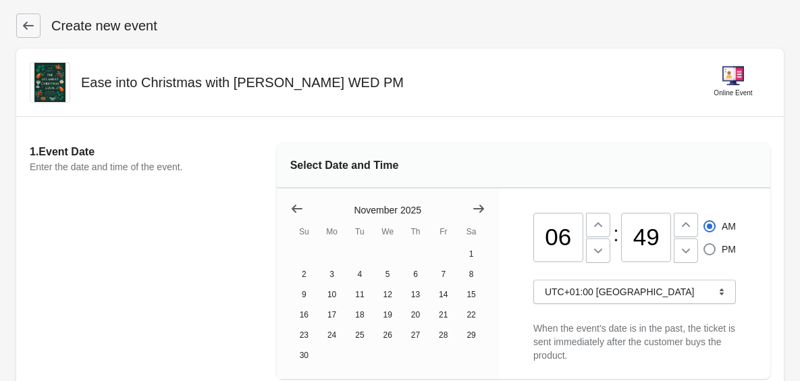
click at [670, 235] on input "49" at bounding box center [646, 238] width 50 height 50
type input "4"
type input "30"
click at [708, 251] on span at bounding box center [710, 249] width 12 height 12
click at [704, 244] on input "PM" at bounding box center [704, 243] width 1 height 1
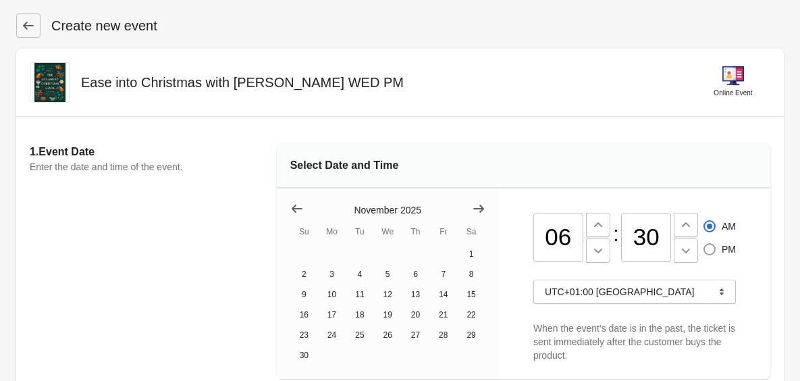
radio input "true"
radio input "false"
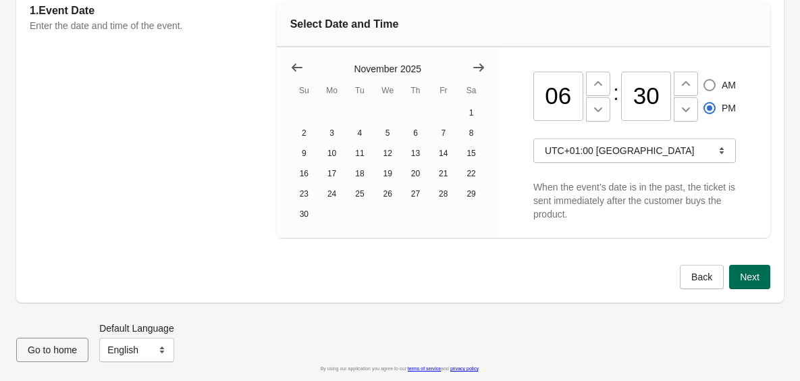
click at [741, 280] on span "Next" at bounding box center [750, 276] width 20 height 11
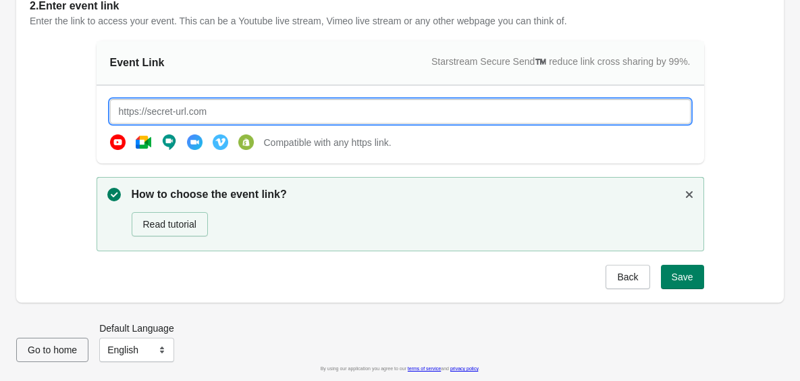
click at [349, 114] on input "text" at bounding box center [400, 111] width 581 height 24
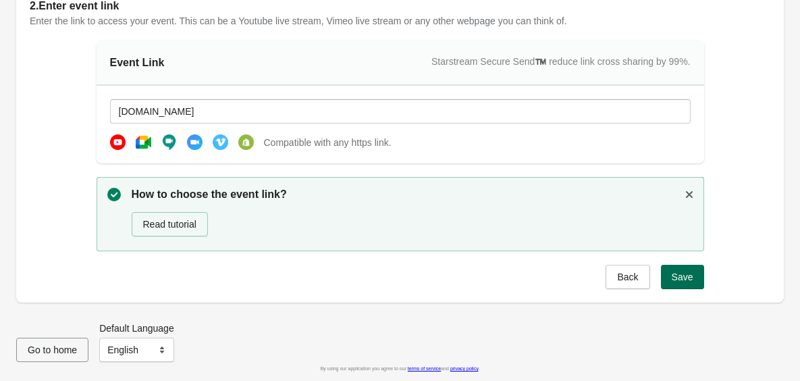
click at [686, 274] on span "Save" at bounding box center [683, 276] width 22 height 11
type input "[URL][DOMAIN_NAME]"
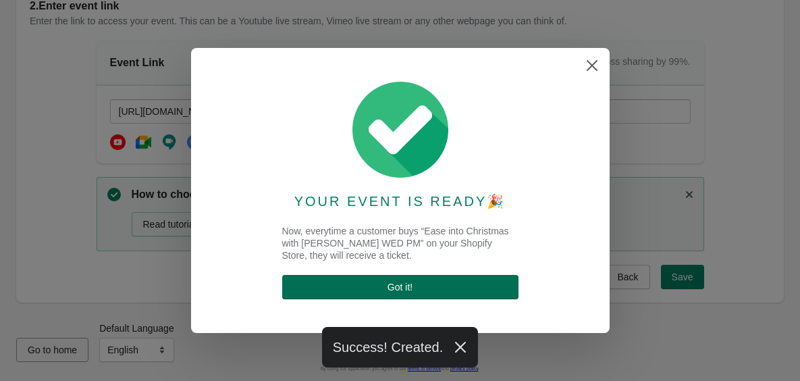
click at [508, 286] on button "Got it !" at bounding box center [400, 287] width 236 height 24
select select "US"
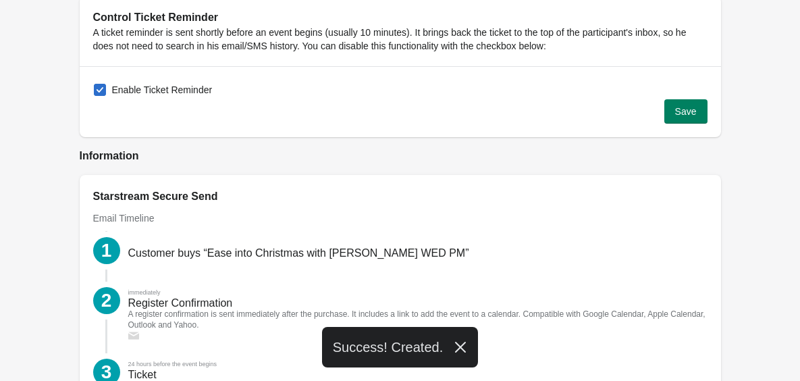
scroll to position [1500, 0]
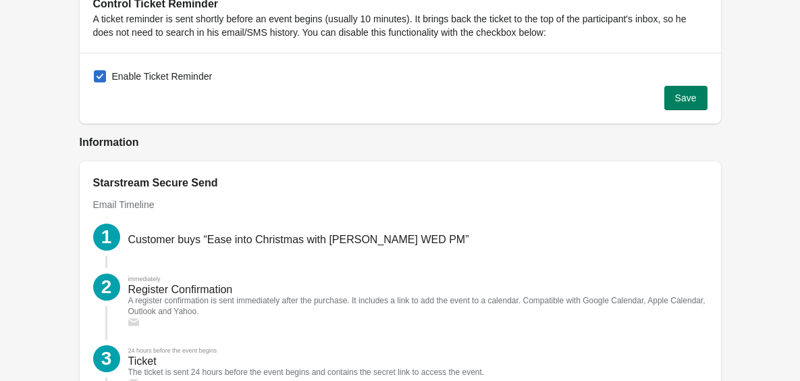
click at [101, 75] on span at bounding box center [100, 76] width 12 height 12
click at [95, 71] on input "Enable Ticket Reminder" at bounding box center [94, 70] width 1 height 1
checkbox input "false"
click at [679, 101] on span "Save" at bounding box center [686, 98] width 22 height 11
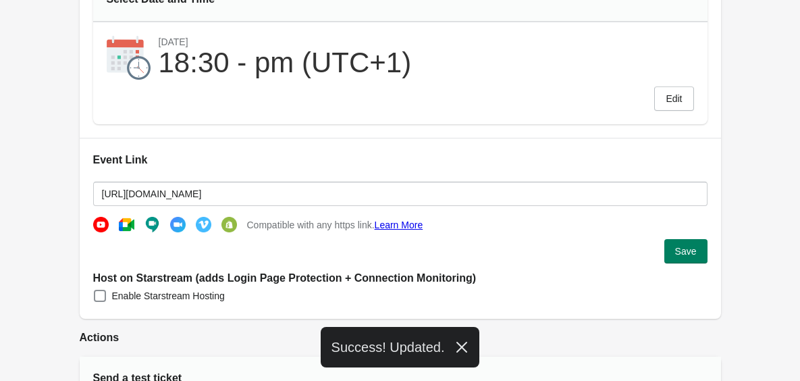
scroll to position [0, 0]
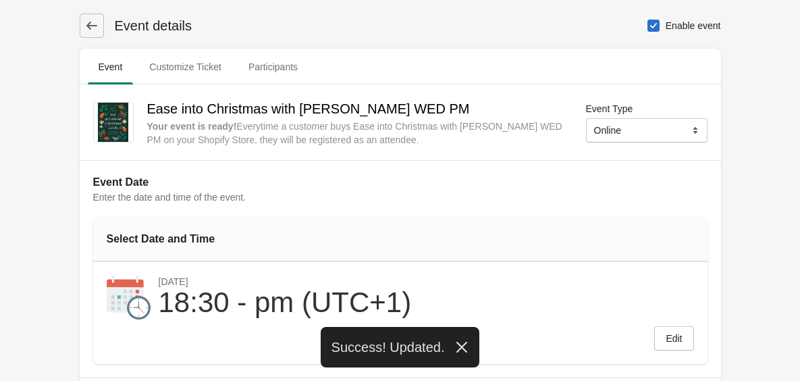
click at [85, 21] on icon at bounding box center [92, 26] width 14 height 14
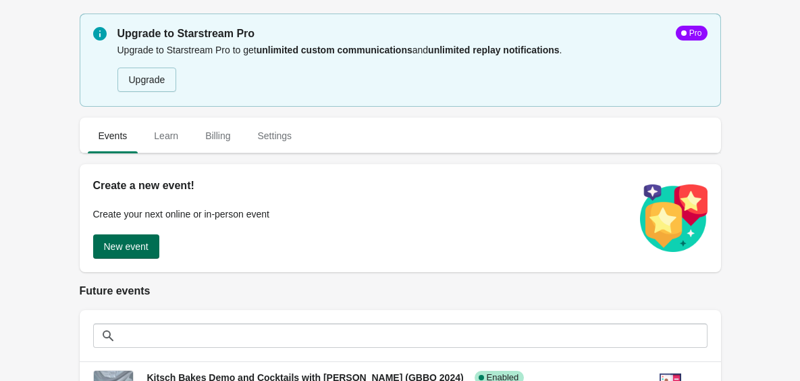
click at [136, 255] on button "New event" at bounding box center [126, 246] width 66 height 24
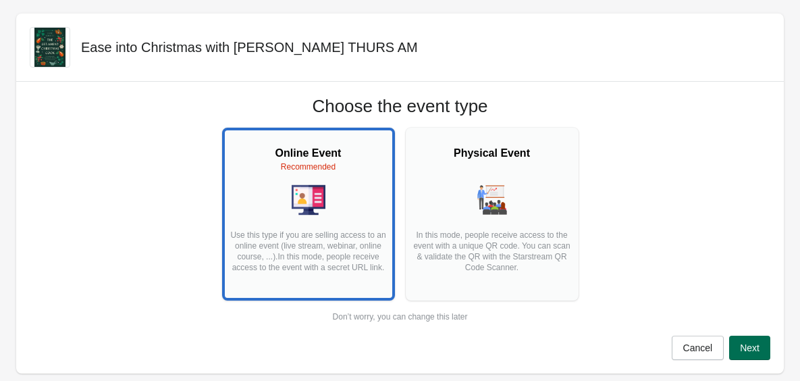
click at [751, 339] on button "Next" at bounding box center [749, 348] width 41 height 24
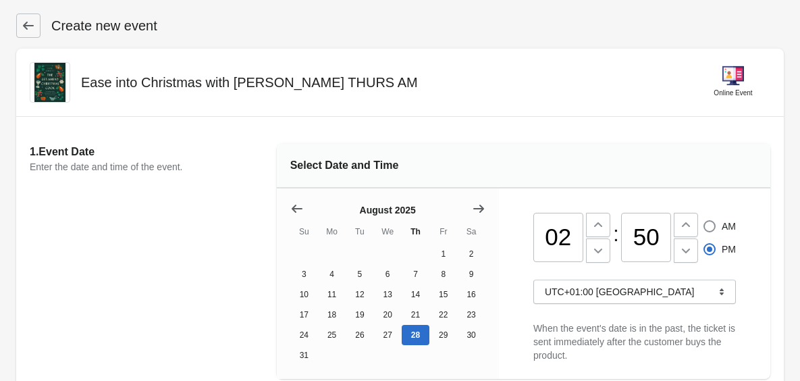
click at [572, 236] on input "02" at bounding box center [558, 238] width 50 height 50
type input "0"
type input "11"
radio input "true"
radio input "false"
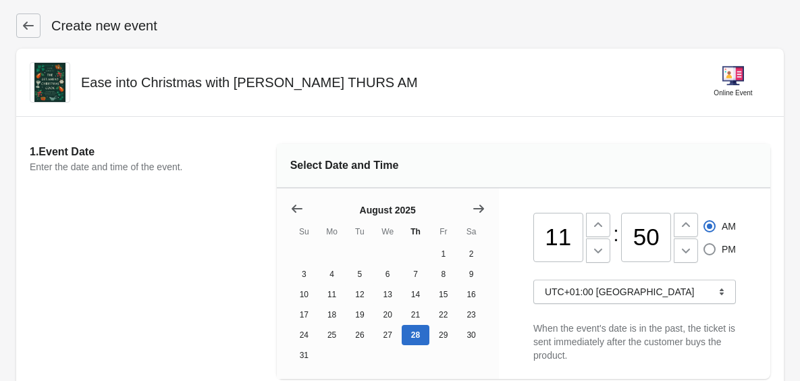
click at [664, 232] on input "50" at bounding box center [646, 238] width 50 height 50
type input "5"
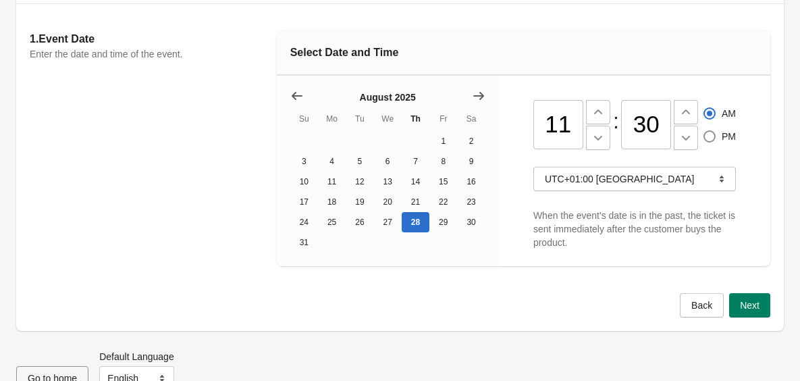
scroll to position [114, 0]
type input "30"
click at [480, 94] on icon "Show next month, September 2025" at bounding box center [478, 94] width 11 height 8
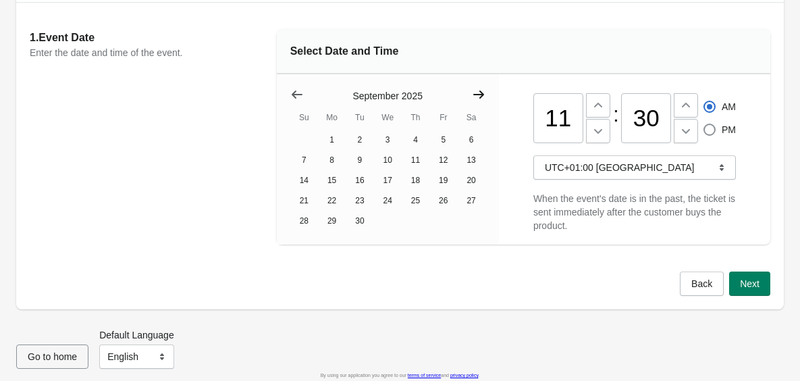
click at [480, 94] on icon "Show next month, October 2025" at bounding box center [478, 94] width 11 height 8
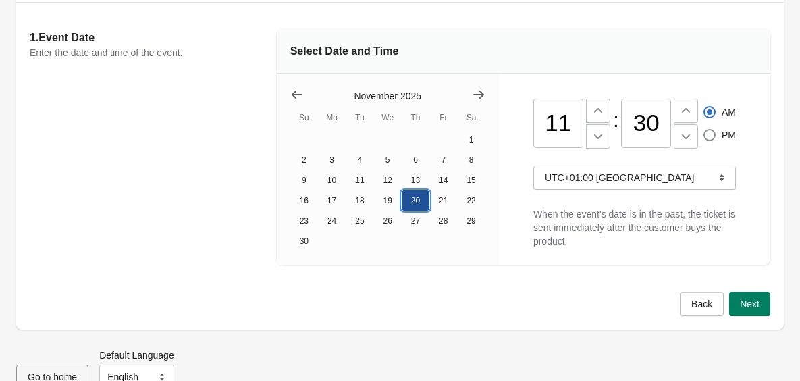
click at [416, 201] on button "20" at bounding box center [416, 200] width 28 height 20
click at [752, 305] on span "Next" at bounding box center [750, 303] width 20 height 11
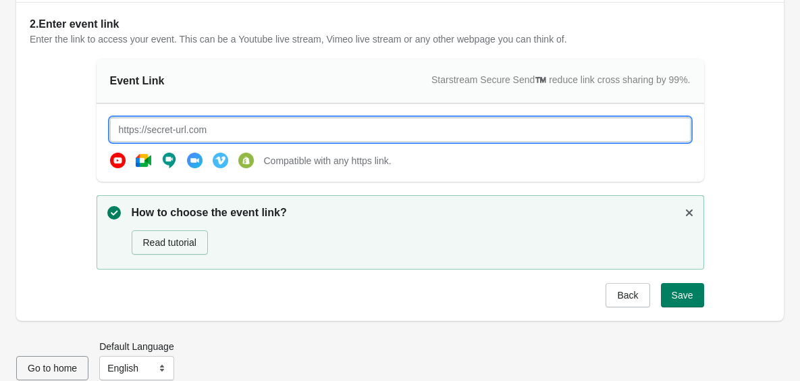
click at [579, 132] on input "text" at bounding box center [400, 129] width 581 height 24
click at [683, 295] on span "Save" at bounding box center [683, 295] width 22 height 11
type input "[URL][DOMAIN_NAME]"
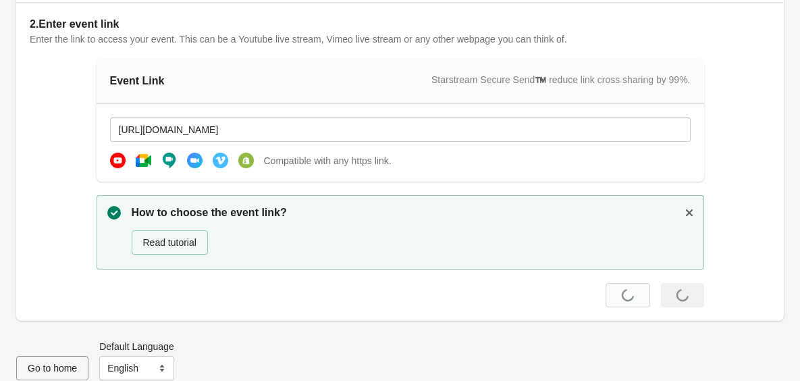
scroll to position [0, 0]
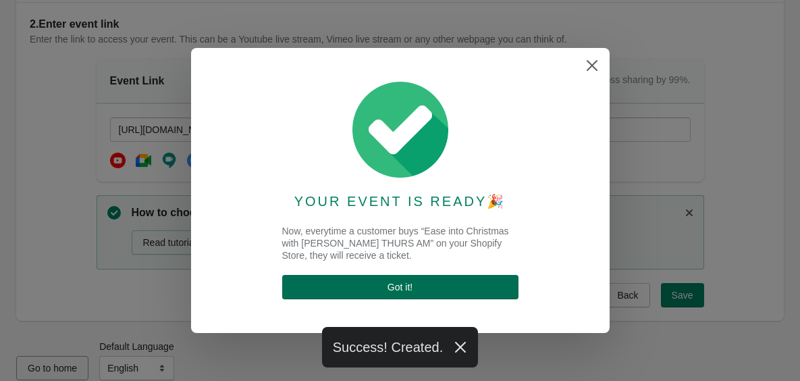
click at [477, 284] on span "Got it !" at bounding box center [400, 287] width 215 height 11
select select "US"
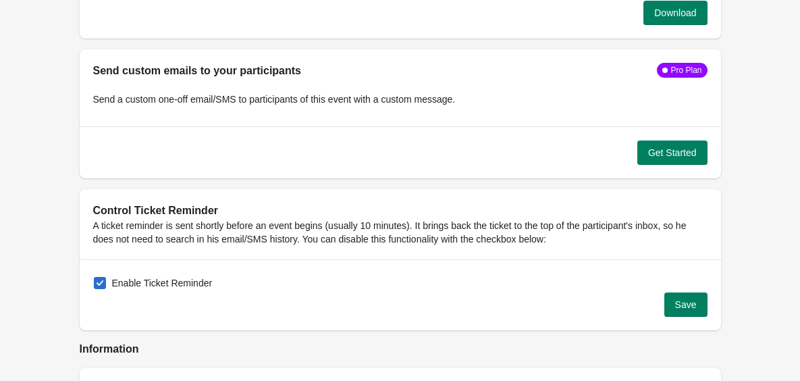
scroll to position [1298, 0]
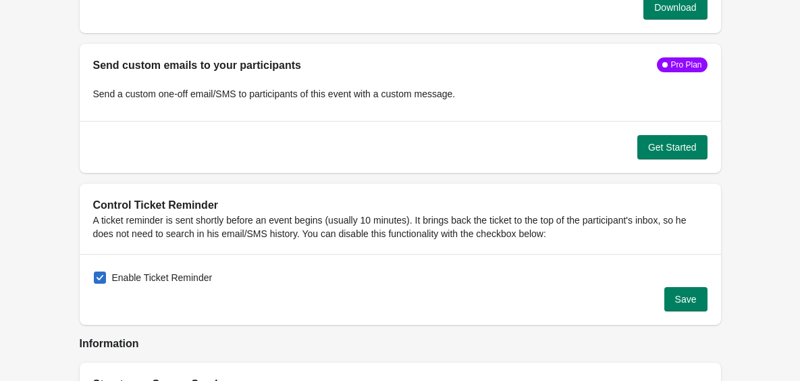
click at [105, 273] on span at bounding box center [100, 277] width 12 height 12
click at [95, 272] on input "Enable Ticket Reminder" at bounding box center [94, 271] width 1 height 1
checkbox input "false"
click at [681, 298] on span "Save" at bounding box center [686, 299] width 22 height 11
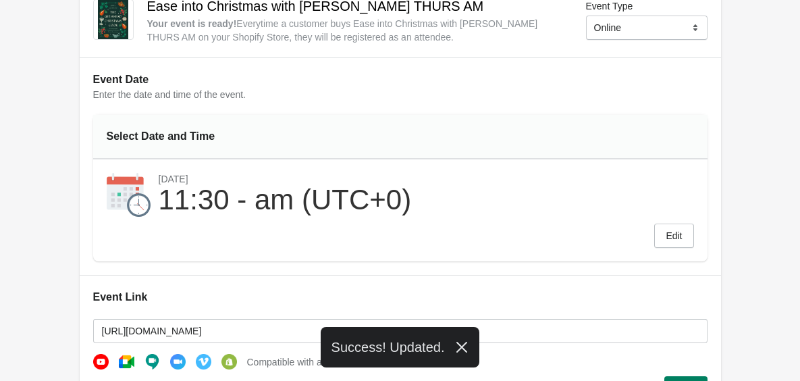
scroll to position [0, 0]
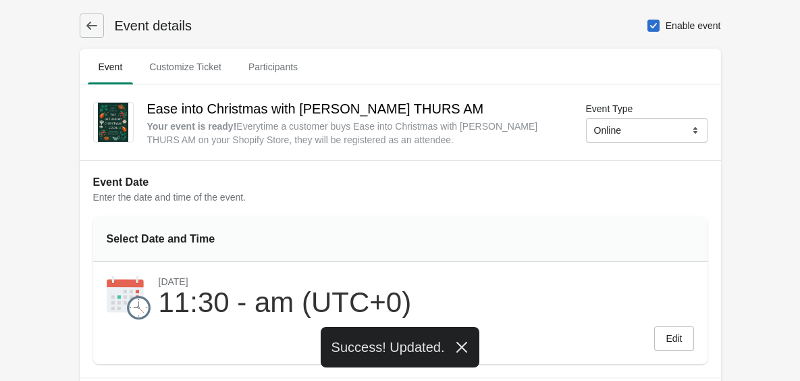
click at [89, 27] on icon at bounding box center [92, 26] width 14 height 14
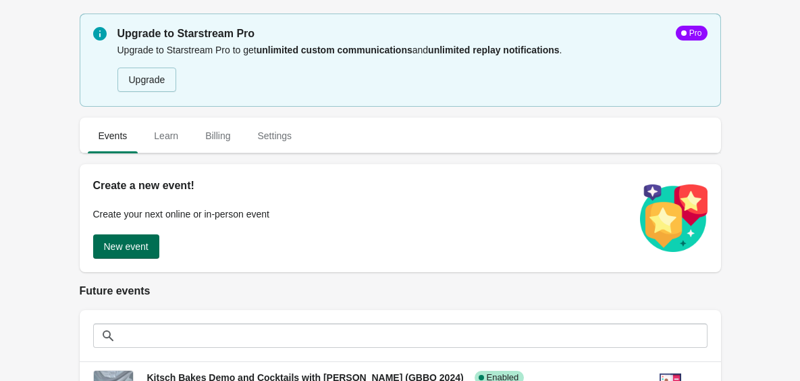
click at [117, 241] on span "New event" at bounding box center [126, 246] width 45 height 11
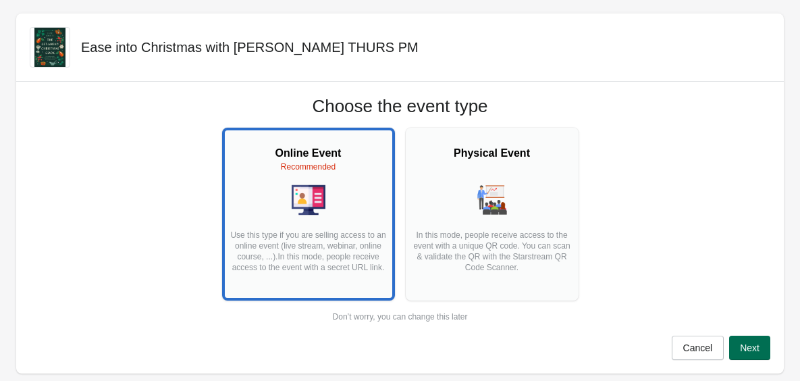
click at [754, 354] on button "Next" at bounding box center [749, 348] width 41 height 24
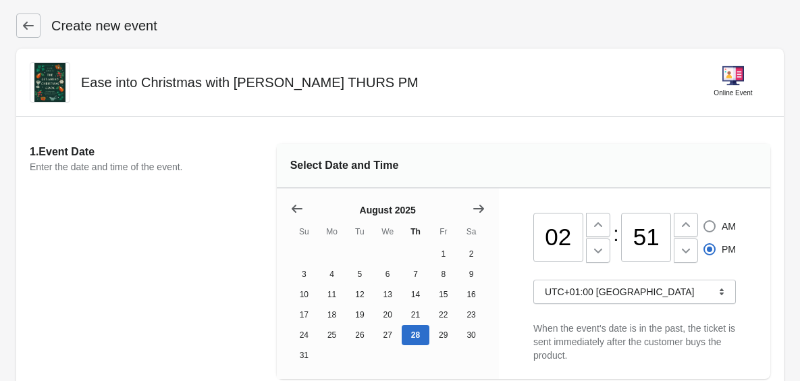
click at [572, 242] on input "02" at bounding box center [558, 238] width 50 height 50
type input "0"
type input "06"
radio input "true"
radio input "false"
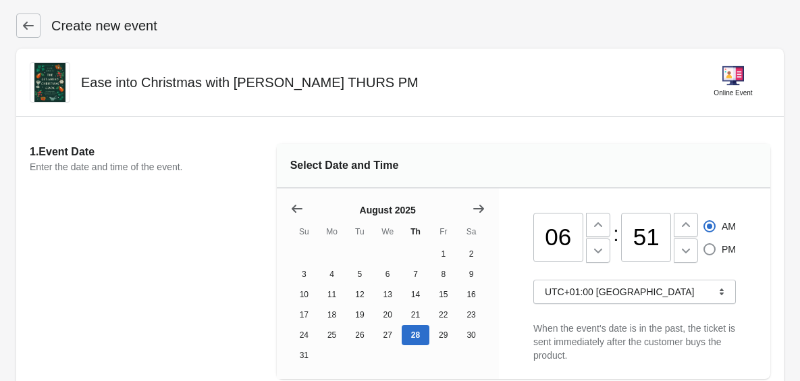
click at [660, 232] on input "51" at bounding box center [646, 238] width 50 height 50
type input "5"
type input "30"
click at [712, 240] on label "PM" at bounding box center [719, 249] width 33 height 19
click at [704, 243] on input "PM" at bounding box center [704, 243] width 1 height 1
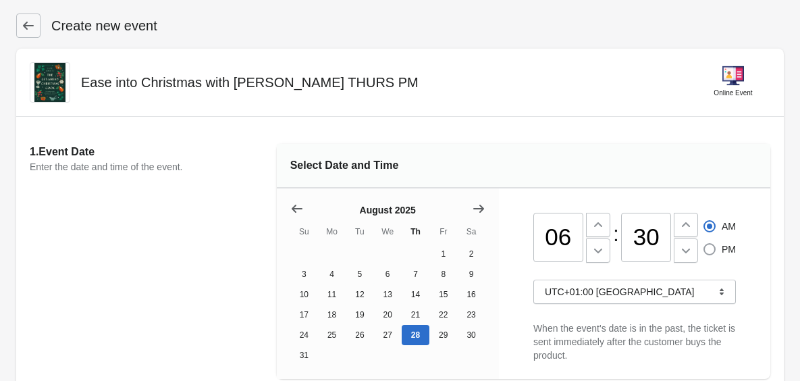
radio input "true"
radio input "false"
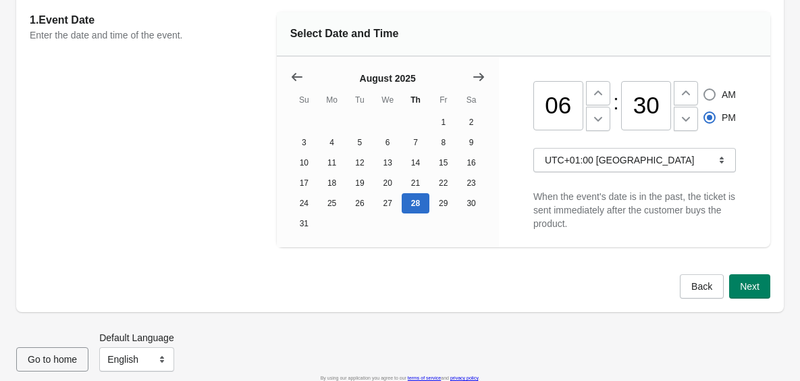
scroll to position [141, 0]
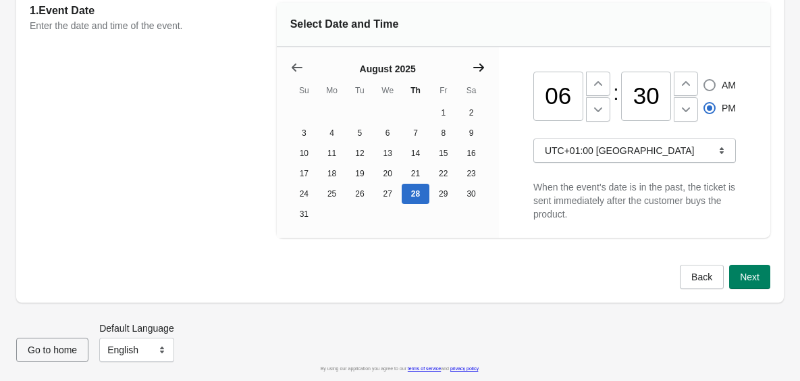
click at [476, 66] on icon "Show next month, September 2025" at bounding box center [479, 68] width 14 height 14
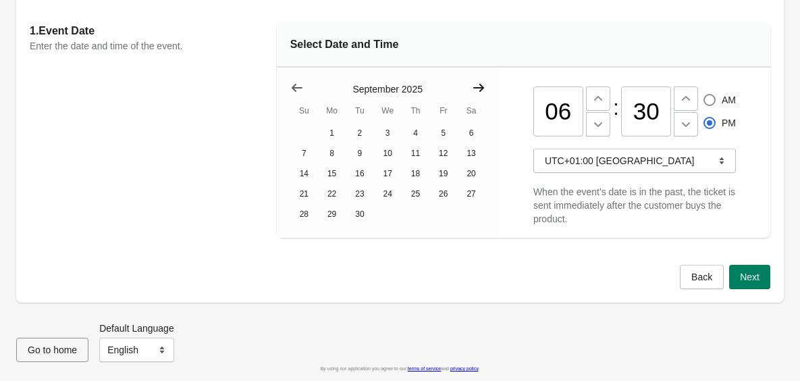
click at [476, 66] on div "Select Date and Time" at bounding box center [524, 45] width 494 height 45
click at [479, 92] on icon "Show next month, October 2025" at bounding box center [479, 88] width 14 height 14
click at [479, 92] on icon "Show next month, November 2025" at bounding box center [479, 88] width 14 height 14
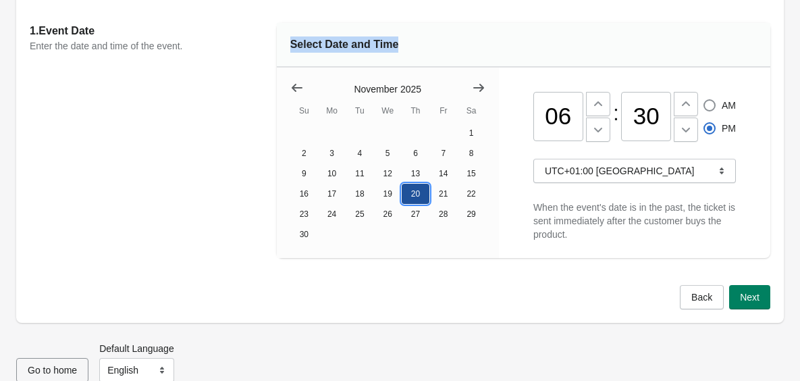
click at [415, 199] on button "20" at bounding box center [416, 194] width 28 height 20
click at [737, 298] on button "Next" at bounding box center [749, 297] width 41 height 24
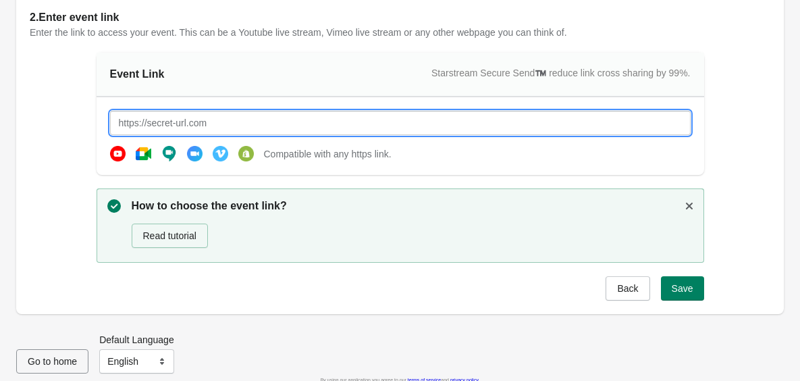
click at [596, 122] on input "text" at bounding box center [400, 123] width 581 height 24
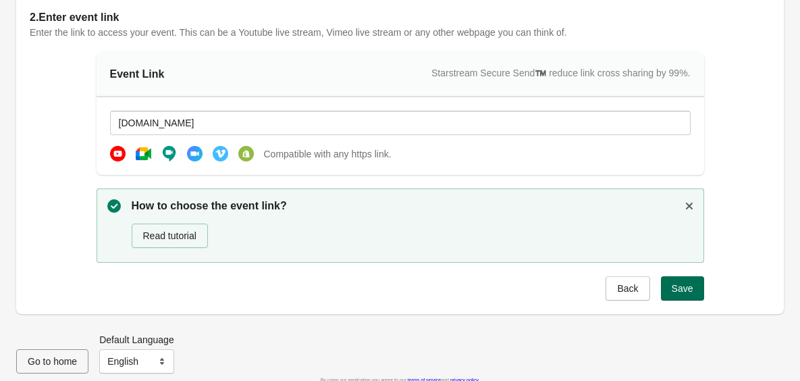
click at [697, 292] on button "Save" at bounding box center [682, 288] width 43 height 24
type input "[URL][DOMAIN_NAME]"
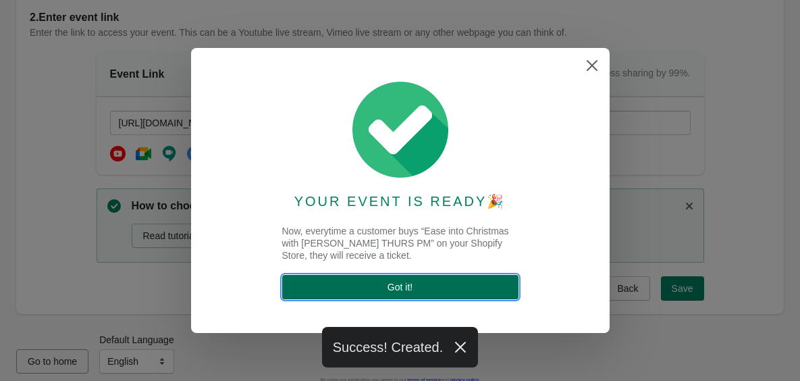
click at [371, 286] on span "Got it !" at bounding box center [400, 287] width 215 height 11
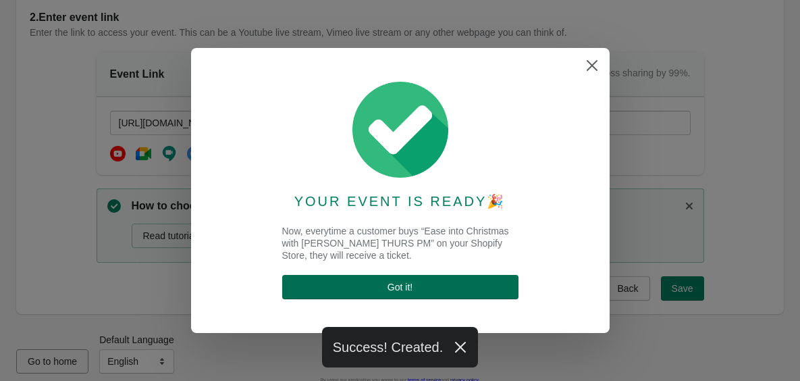
select select "US"
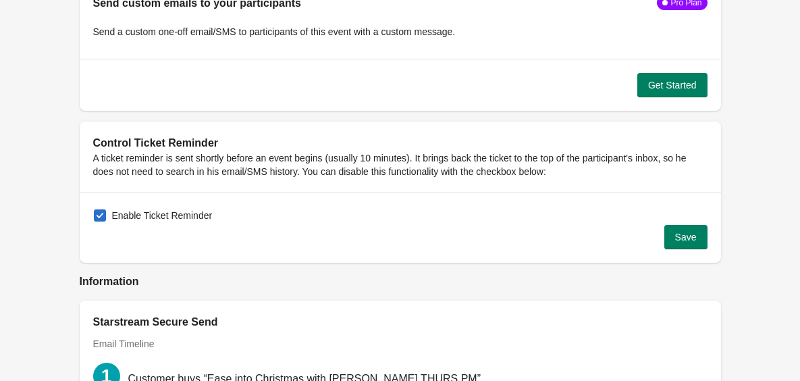
scroll to position [1363, 0]
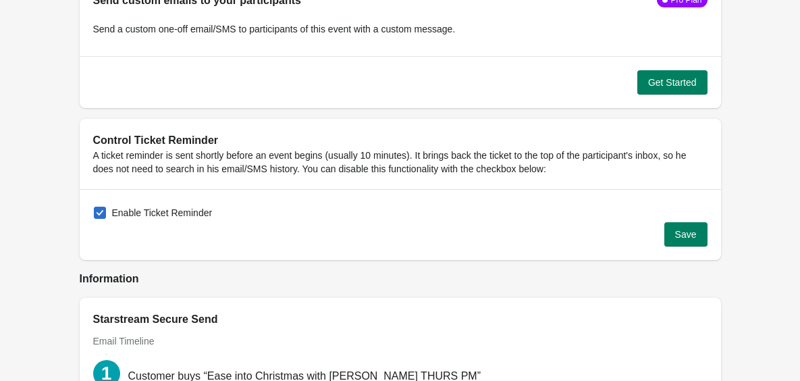
click at [97, 210] on span at bounding box center [100, 213] width 12 height 12
click at [95, 207] on input "Enable Ticket Reminder" at bounding box center [94, 207] width 1 height 1
checkbox input "false"
click at [700, 240] on button "Save" at bounding box center [685, 234] width 43 height 24
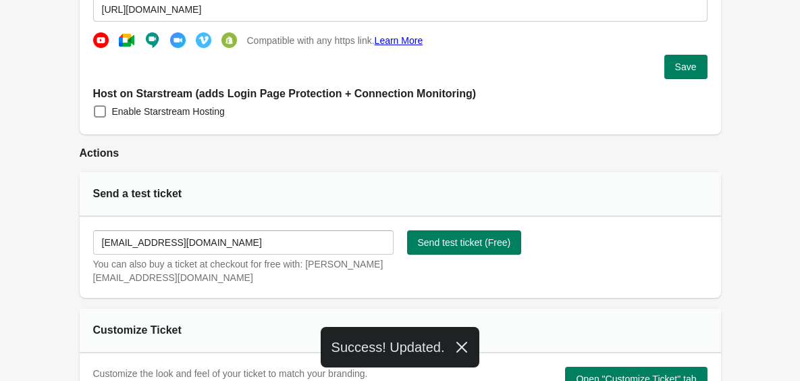
scroll to position [0, 0]
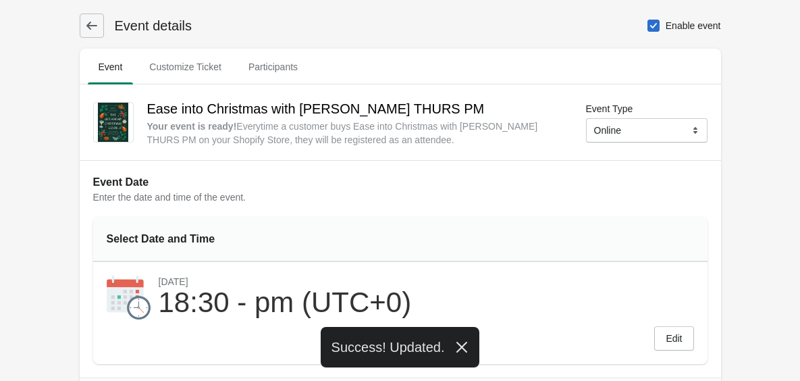
click at [93, 25] on icon at bounding box center [91, 26] width 11 height 8
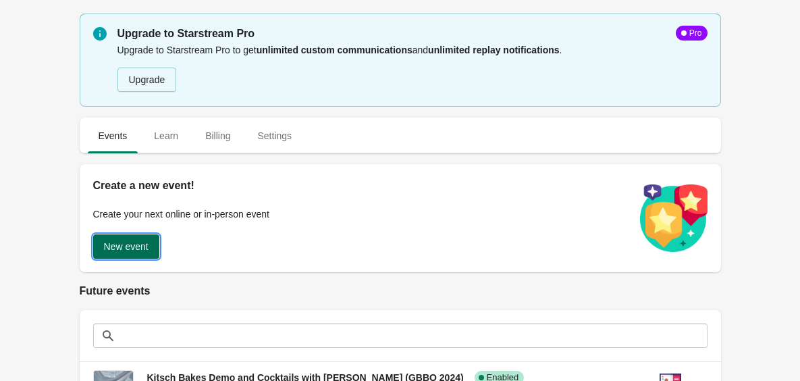
click at [137, 253] on button "New event" at bounding box center [126, 246] width 66 height 24
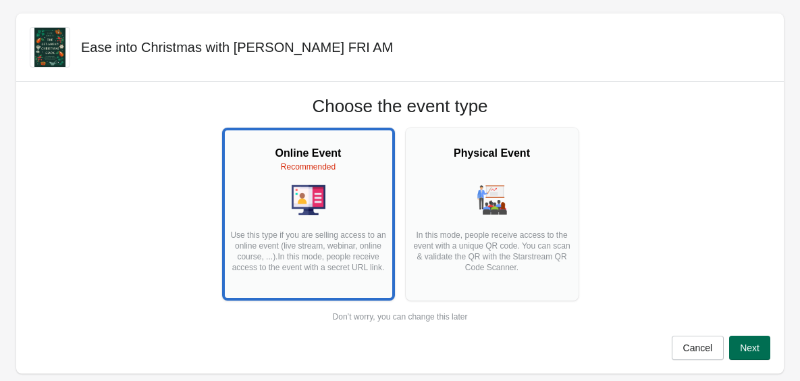
click at [769, 346] on button "Next" at bounding box center [749, 348] width 41 height 24
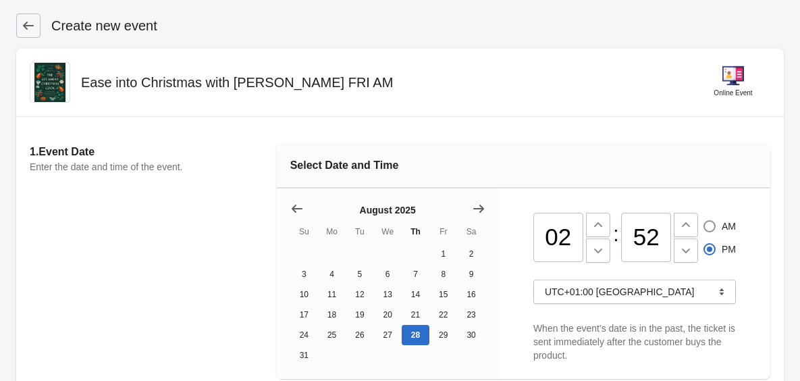
click at [570, 236] on input "02" at bounding box center [558, 238] width 50 height 50
type input "0"
type input "11"
radio input "true"
radio input "false"
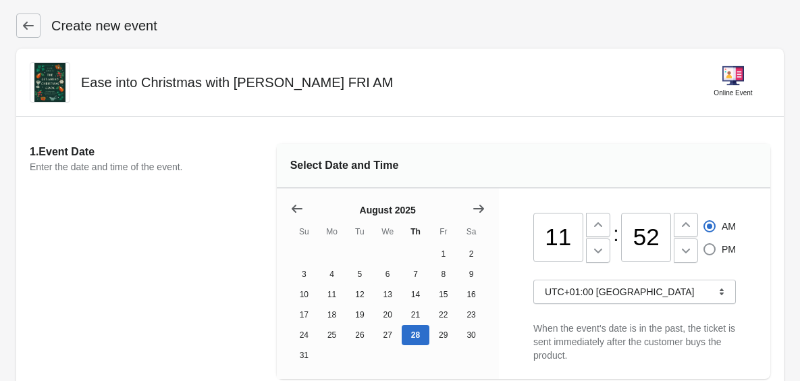
click at [655, 233] on input "52" at bounding box center [646, 238] width 50 height 50
type input "5"
type input "2"
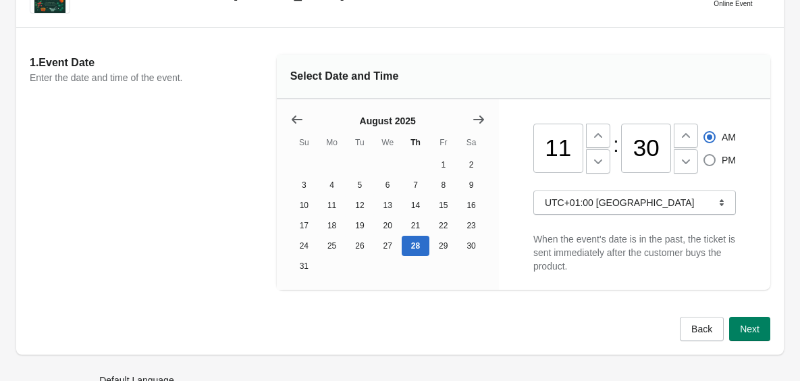
scroll to position [141, 0]
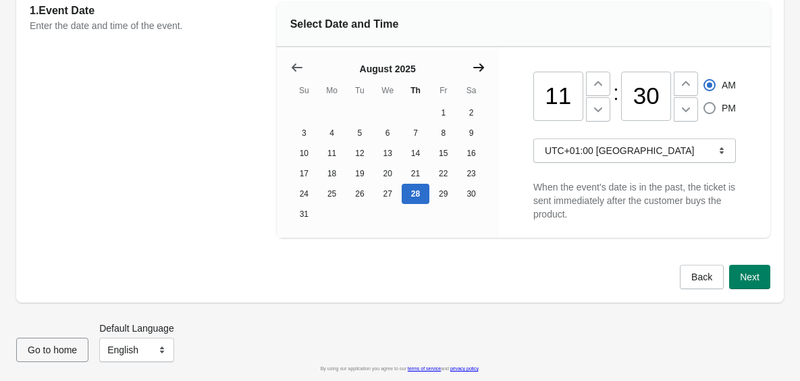
type input "30"
click at [475, 65] on icon "Show next month, September 2025" at bounding box center [479, 68] width 14 height 14
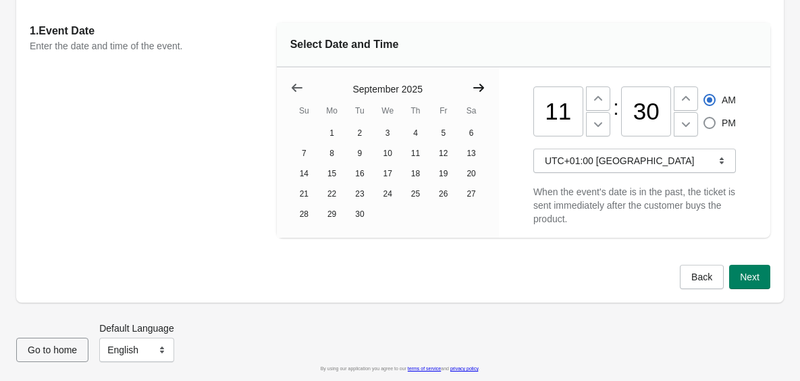
click at [475, 65] on div "Select Date and Time" at bounding box center [524, 45] width 494 height 45
click at [478, 88] on icon "Show next month, October 2025" at bounding box center [478, 88] width 11 height 8
click at [478, 88] on icon "Show next month, November 2025" at bounding box center [478, 88] width 11 height 8
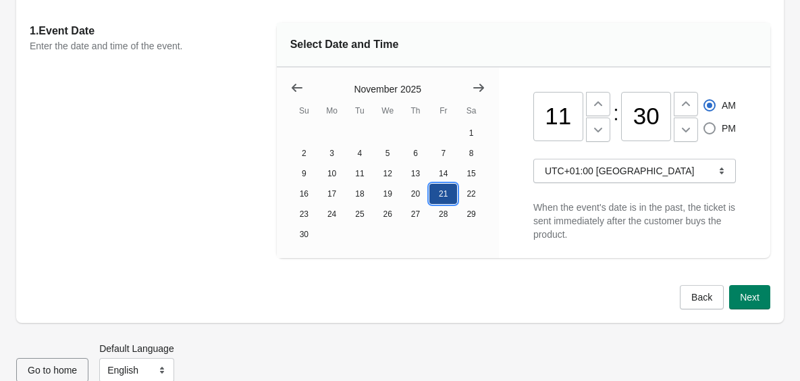
click at [433, 195] on button "21" at bounding box center [443, 194] width 28 height 20
click at [741, 300] on span "Next" at bounding box center [750, 297] width 20 height 11
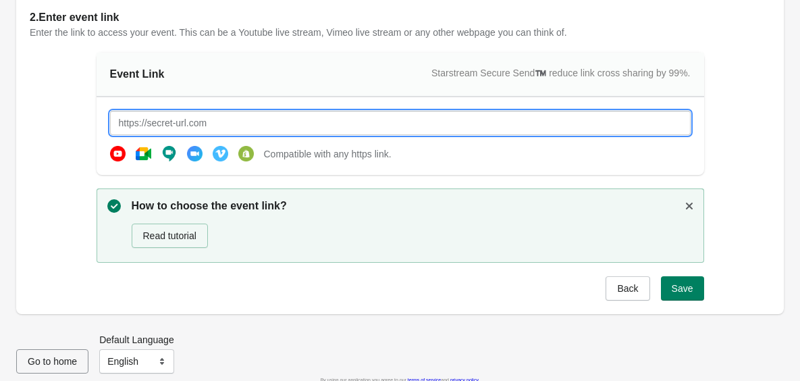
click at [564, 119] on input "text" at bounding box center [400, 123] width 581 height 24
click at [691, 293] on span "Save" at bounding box center [683, 288] width 22 height 11
type input "[URL][DOMAIN_NAME]"
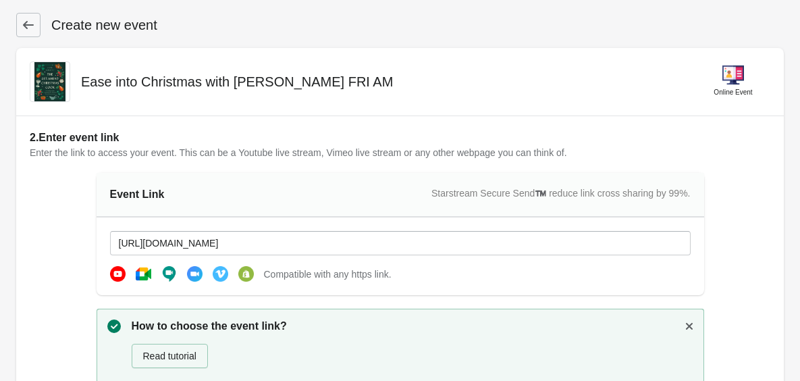
scroll to position [132, 0]
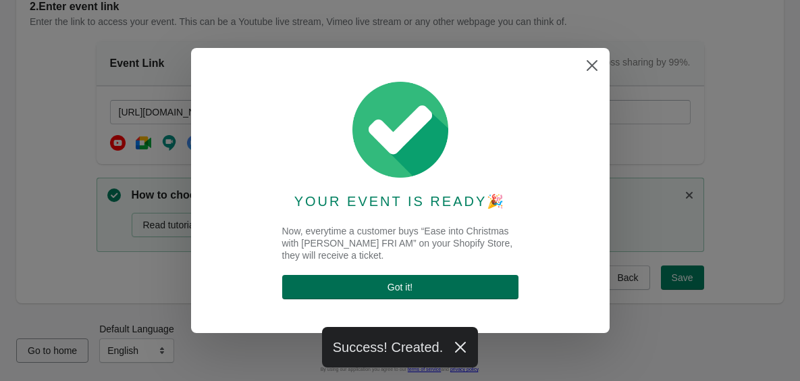
click at [467, 286] on span "Got it !" at bounding box center [400, 287] width 215 height 11
select select "US"
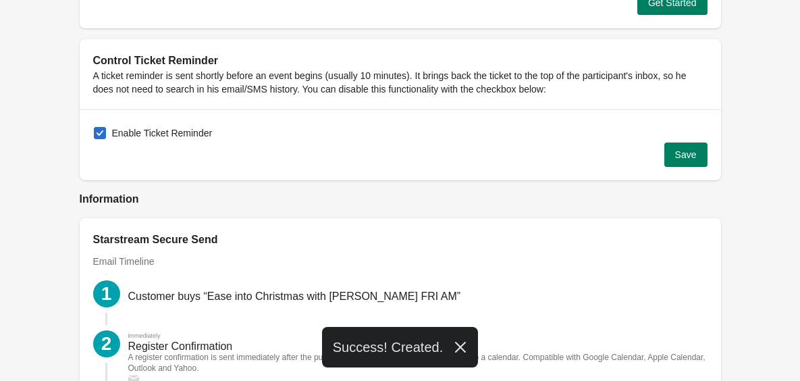
scroll to position [1442, 0]
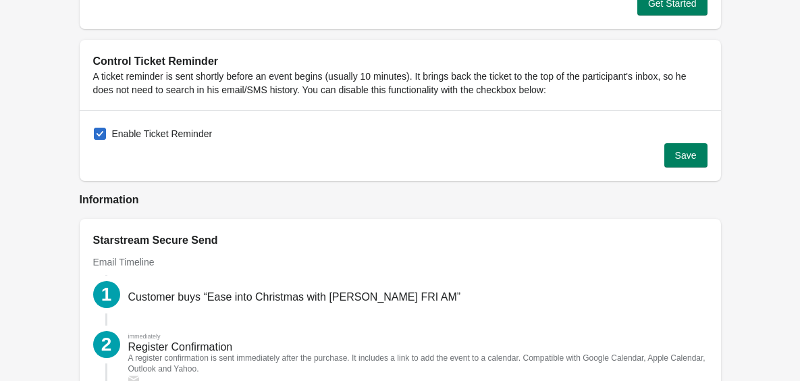
click at [101, 130] on span at bounding box center [100, 134] width 12 height 12
click at [95, 128] on input "Enable Ticket Reminder" at bounding box center [94, 128] width 1 height 1
checkbox input "false"
click at [699, 156] on button "Save" at bounding box center [685, 155] width 43 height 24
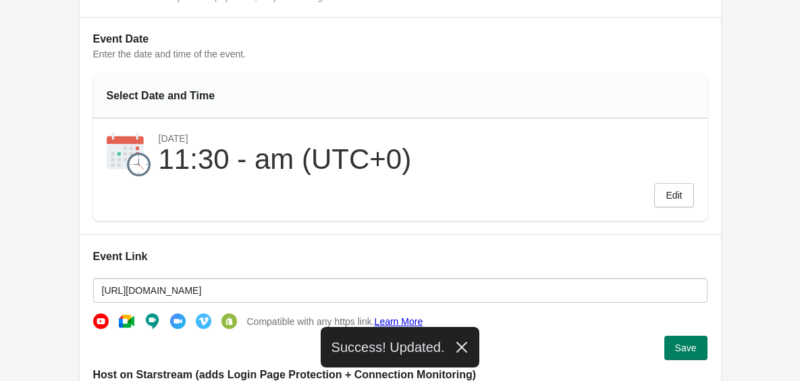
scroll to position [0, 0]
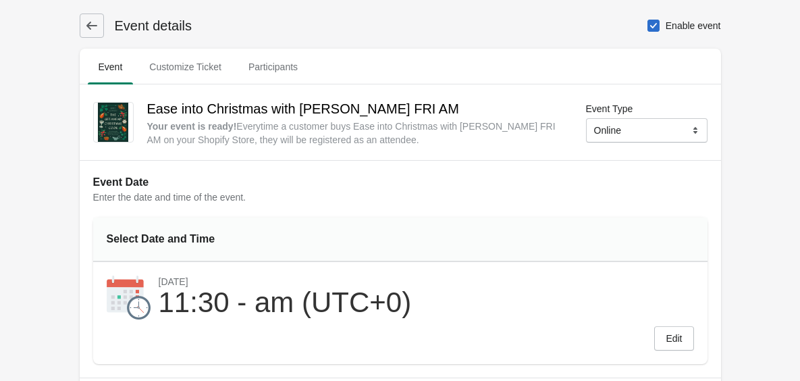
click at [97, 28] on icon at bounding box center [92, 26] width 14 height 14
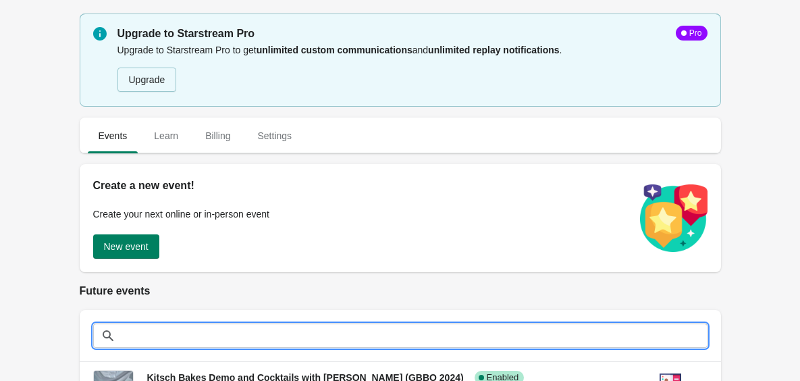
click at [160, 334] on input "text" at bounding box center [413, 335] width 587 height 24
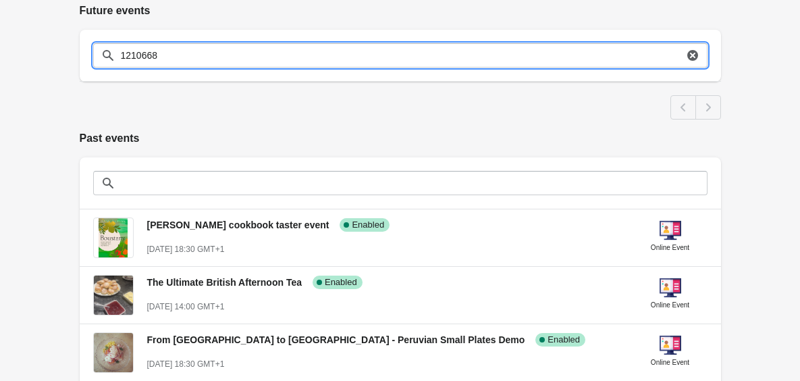
scroll to position [283, 0]
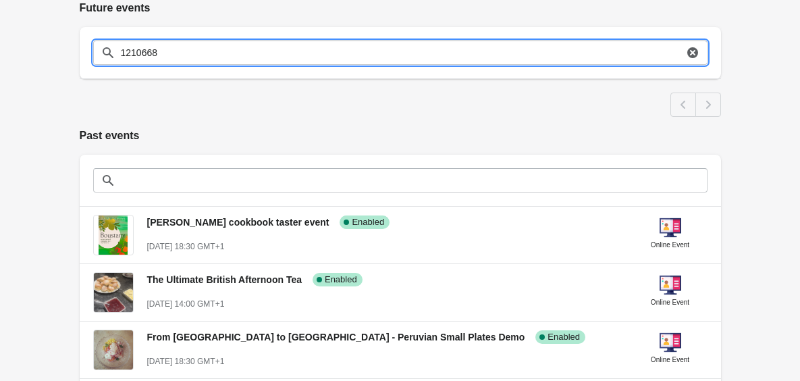
type input "1210668"
click at [695, 56] on icon "button" at bounding box center [692, 52] width 11 height 11
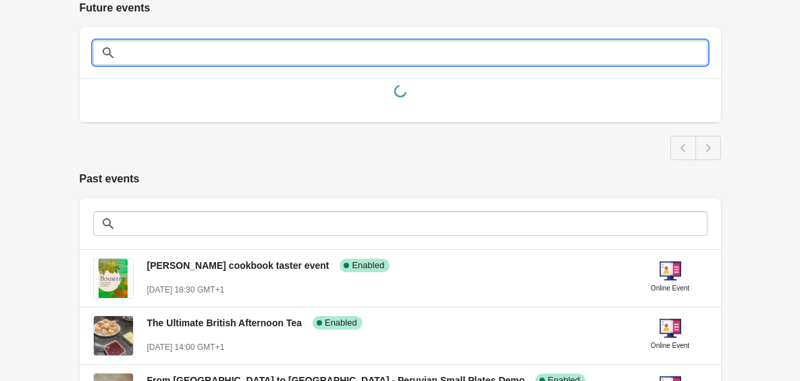
scroll to position [0, 0]
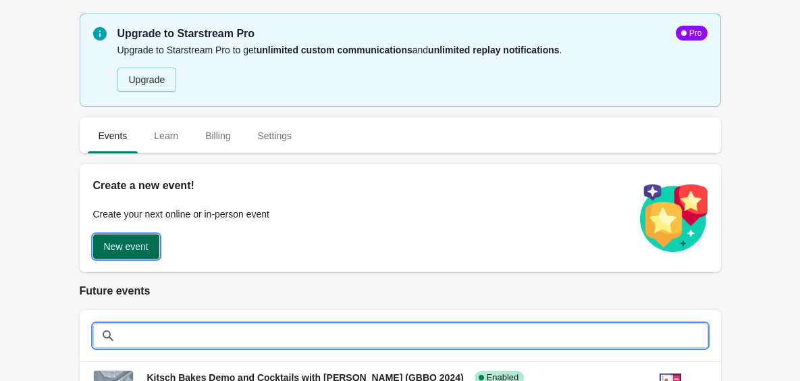
click at [125, 253] on button "New event" at bounding box center [126, 246] width 66 height 24
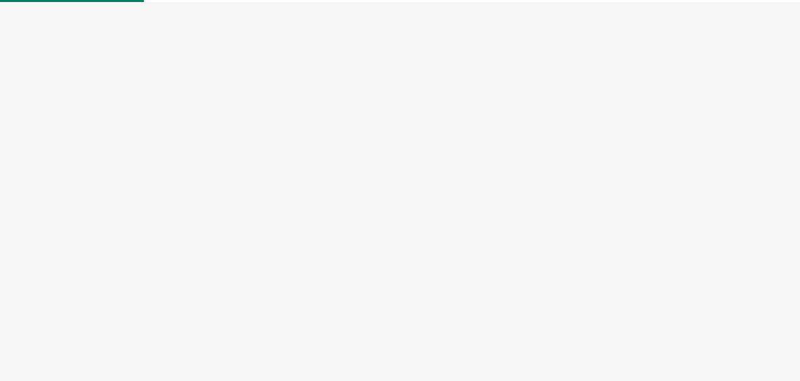
select select "US"
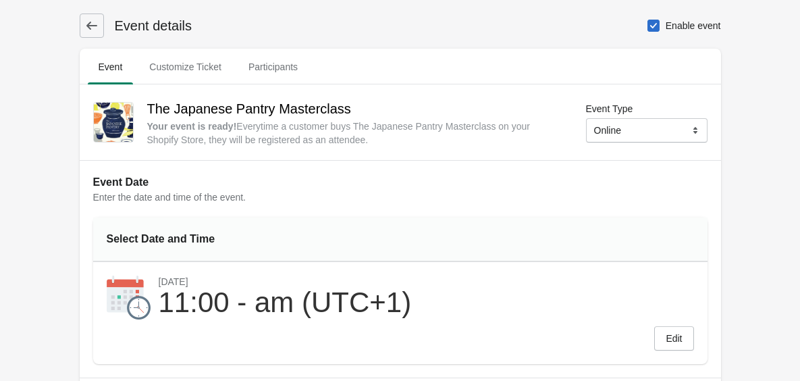
click at [95, 30] on icon at bounding box center [92, 26] width 14 height 14
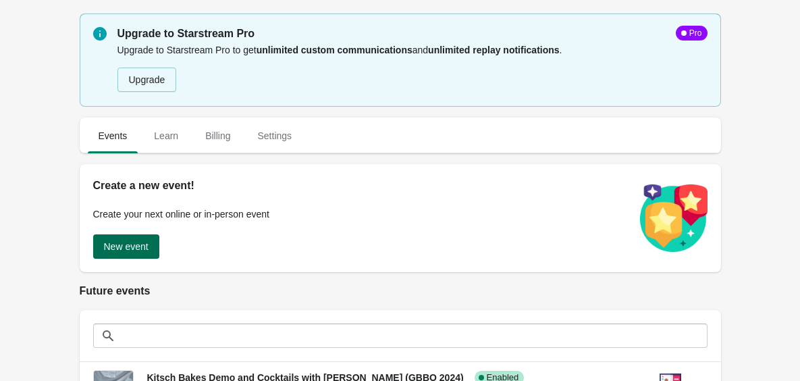
click at [131, 251] on span "New event" at bounding box center [126, 246] width 45 height 11
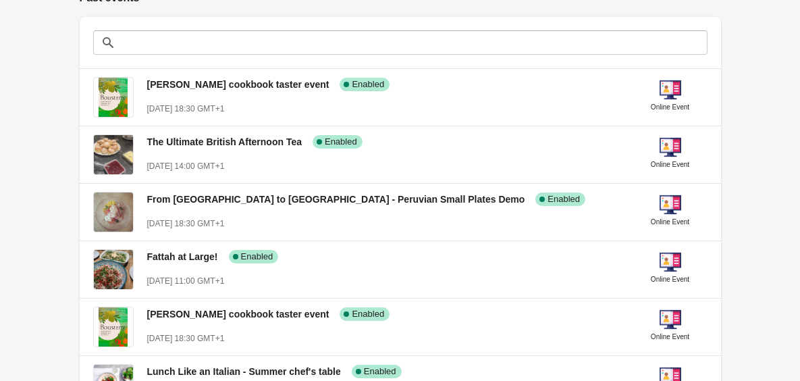
scroll to position [997, 0]
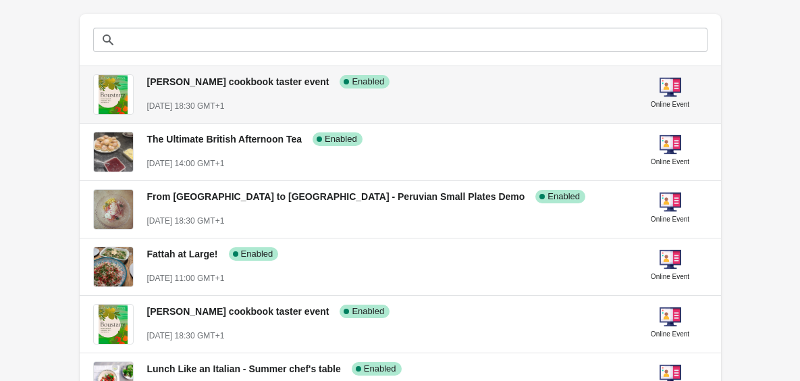
click at [450, 104] on div "[DATE] 18:30 GMT+1" at bounding box center [384, 106] width 475 height 14
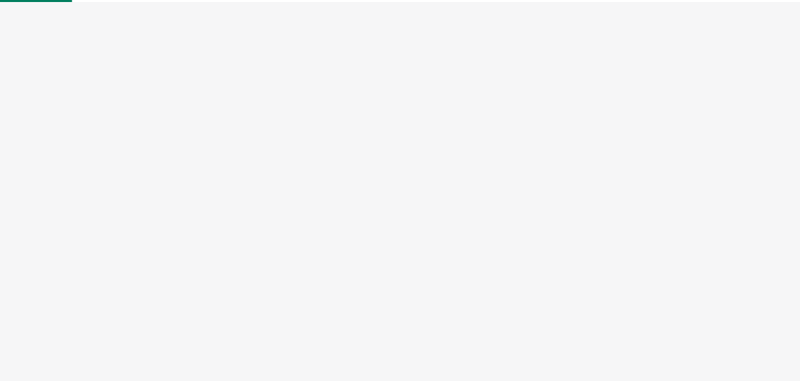
select select "US"
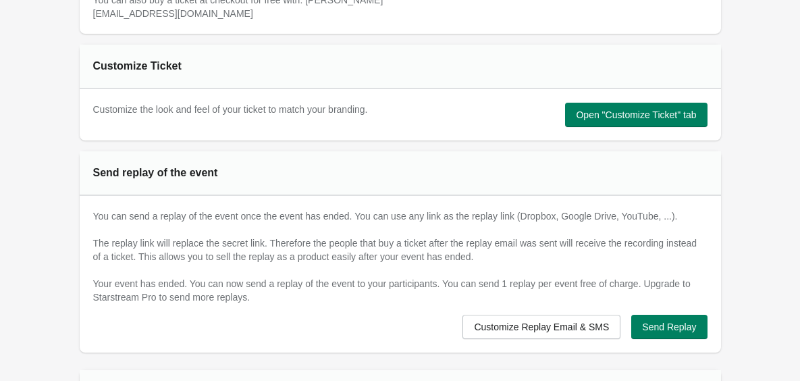
scroll to position [730, 0]
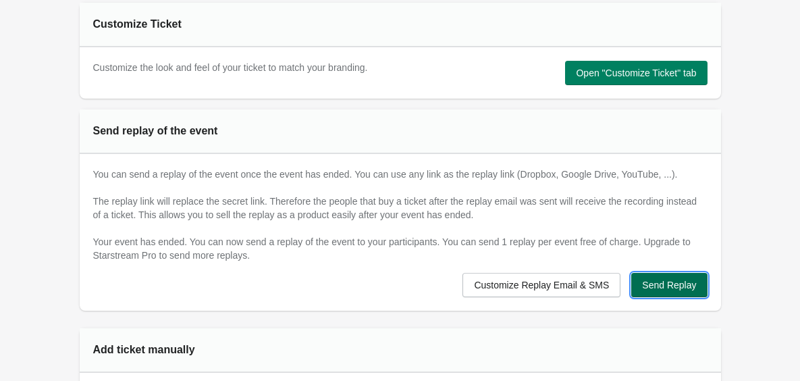
click at [675, 283] on span "Send Replay" at bounding box center [669, 285] width 54 height 11
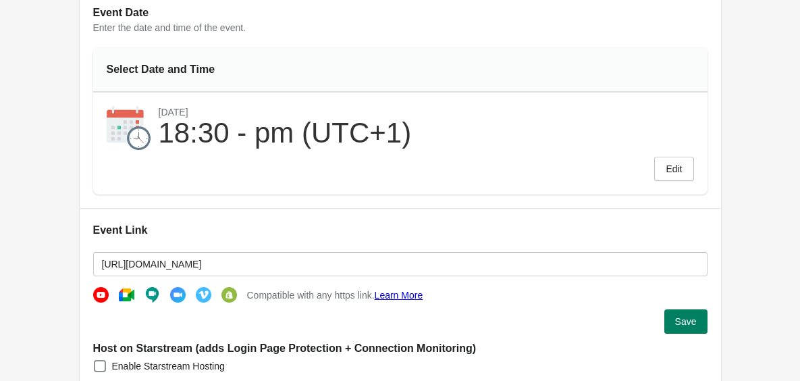
scroll to position [0, 0]
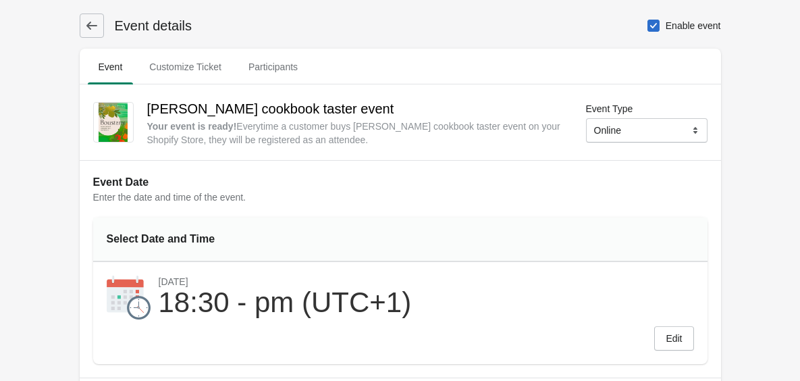
click at [101, 15] on button at bounding box center [92, 26] width 24 height 24
